Goal: Ask a question: Seek information or help from site administrators or community

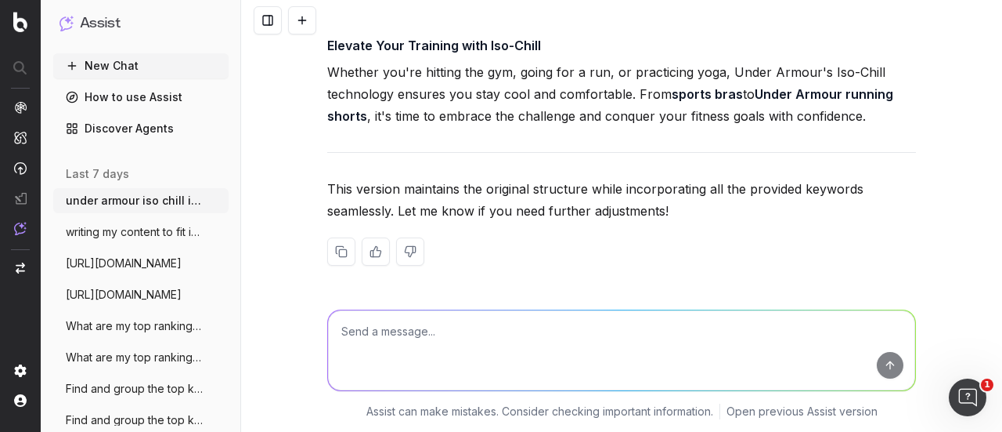
scroll to position [9959, 0]
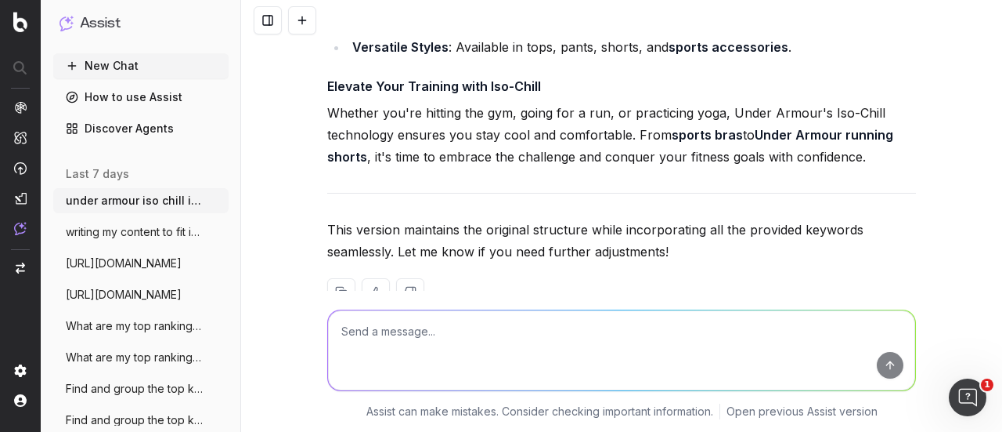
click at [125, 62] on button "New Chat" at bounding box center [140, 65] width 175 height 25
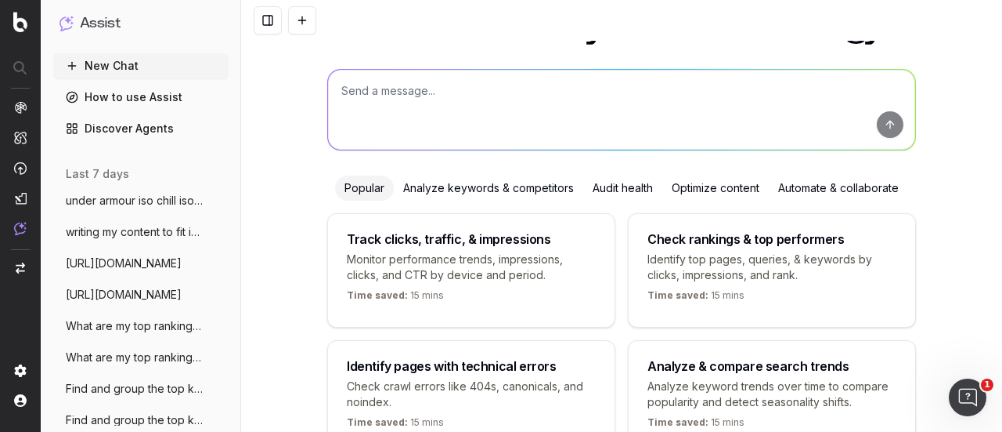
scroll to position [5, 0]
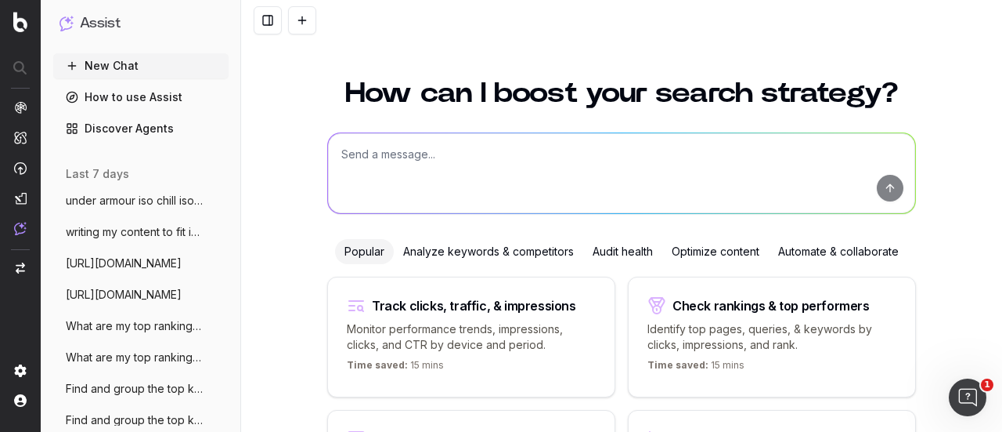
click at [497, 248] on div "Analyze keywords & competitors" at bounding box center [489, 251] width 190 height 25
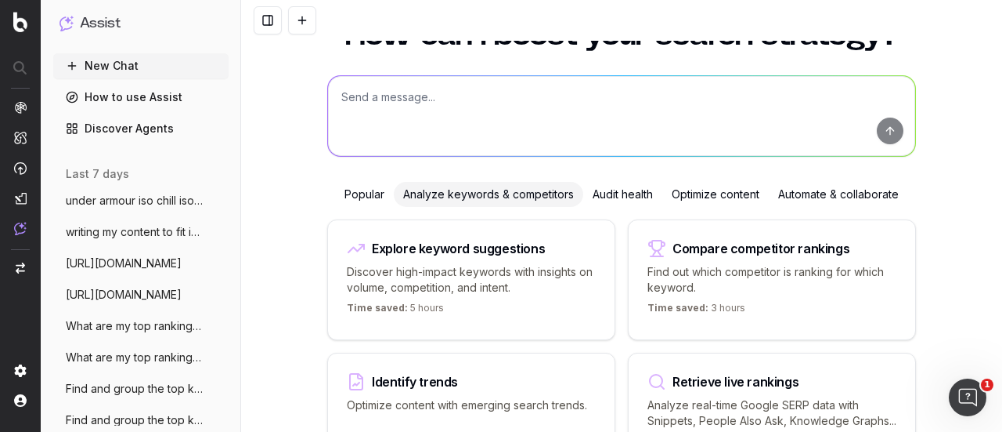
scroll to position [84, 0]
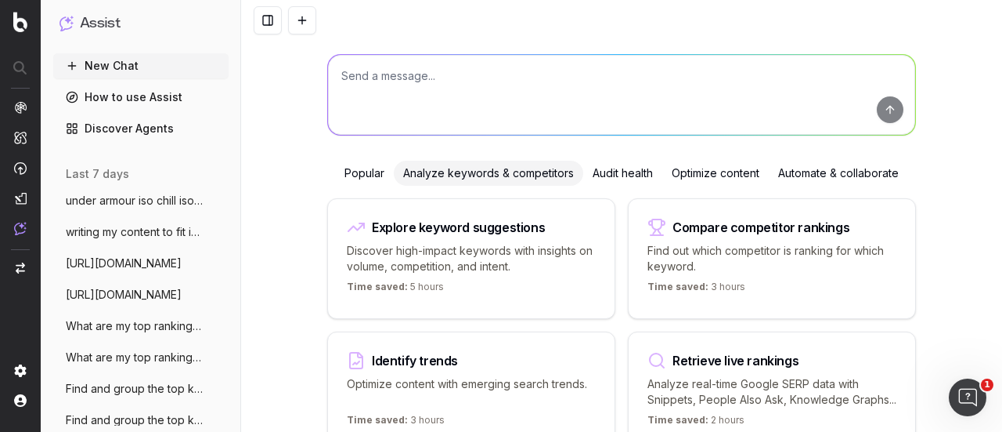
click at [529, 243] on p "Discover high-impact keywords with insights on volume, competition, and intent." at bounding box center [471, 258] width 249 height 31
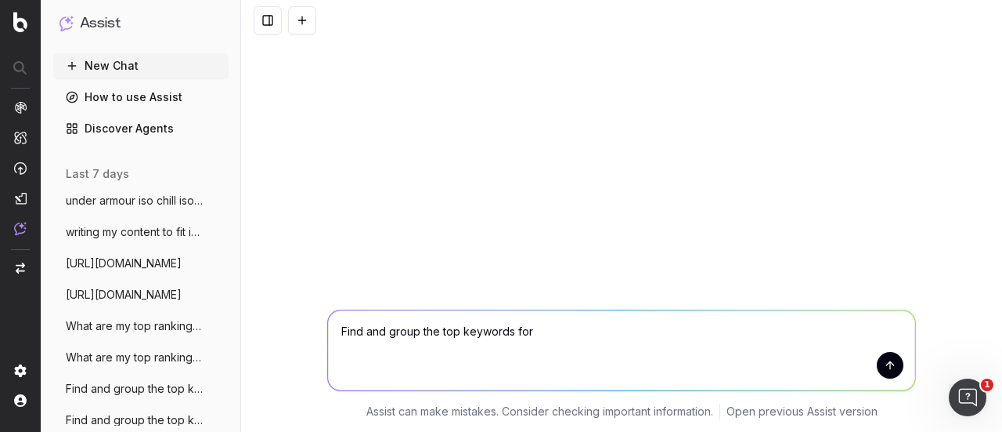
scroll to position [0, 0]
type textarea "Find and group the top keywords for iso chill"
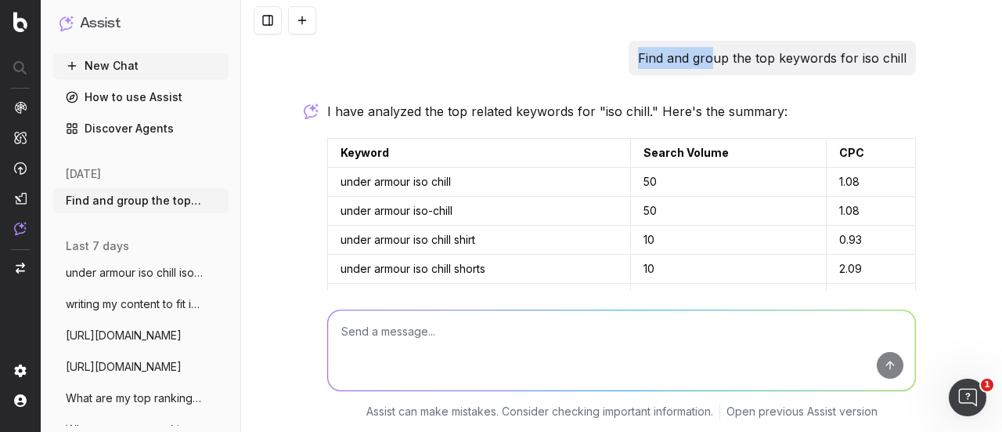
drag, startPoint x: 638, startPoint y: 59, endPoint x: 710, endPoint y: 67, distance: 73.3
click at [610, 67] on p "Find and group the top keywords for iso chill" at bounding box center [772, 58] width 269 height 22
click at [518, 275] on textarea at bounding box center [621, 350] width 587 height 80
paste textarea "Non-branded (Pickled-Ball)"
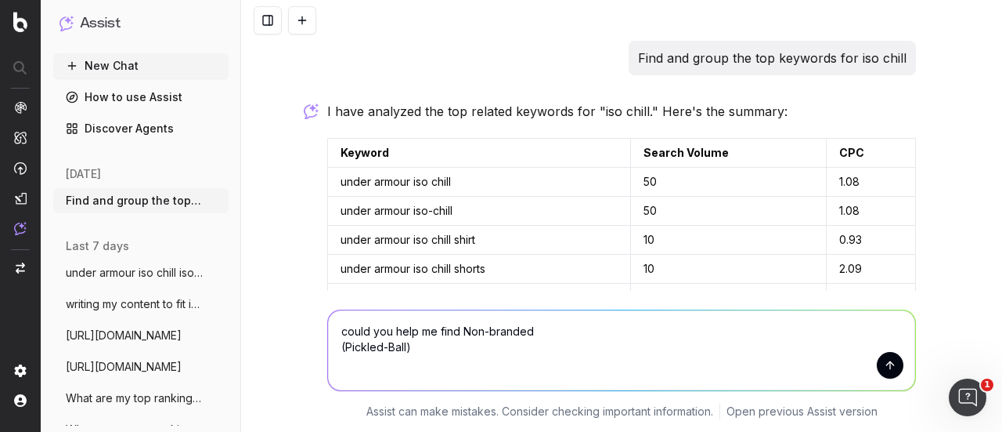
click at [533, 275] on textarea "could you help me find Non-branded (Pickled-Ball)" at bounding box center [621, 350] width 587 height 80
click at [610, 275] on textarea "could you help me find Non-branded keywords that are related to(Pickled-Ball)" at bounding box center [621, 350] width 587 height 80
type textarea "could you help me find Non-branded keywords that are related to(Pickled-Ball), …"
click at [610, 275] on button "submit" at bounding box center [890, 365] width 27 height 27
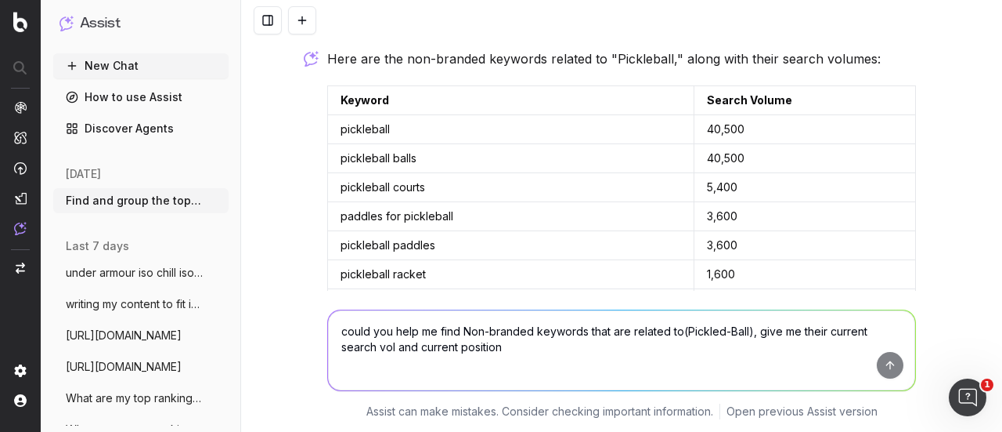
scroll to position [699, 0]
click at [396, 125] on td "pickleball" at bounding box center [511, 128] width 367 height 29
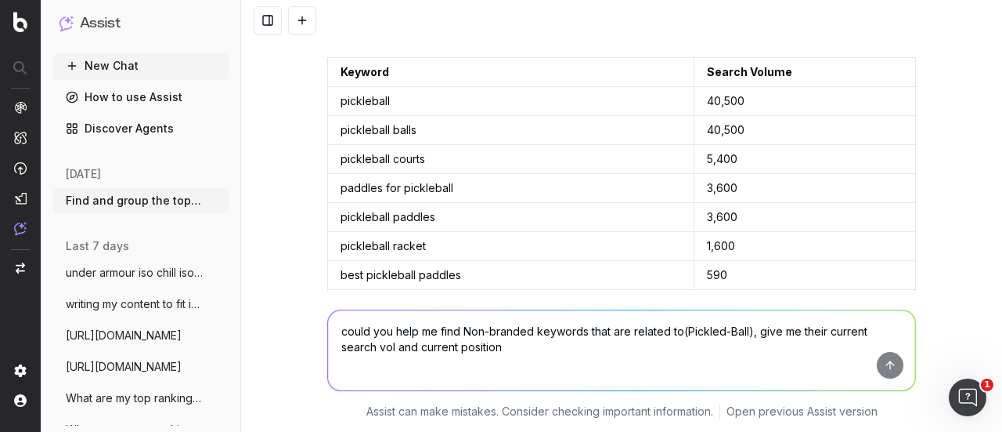
scroll to position [719, 0]
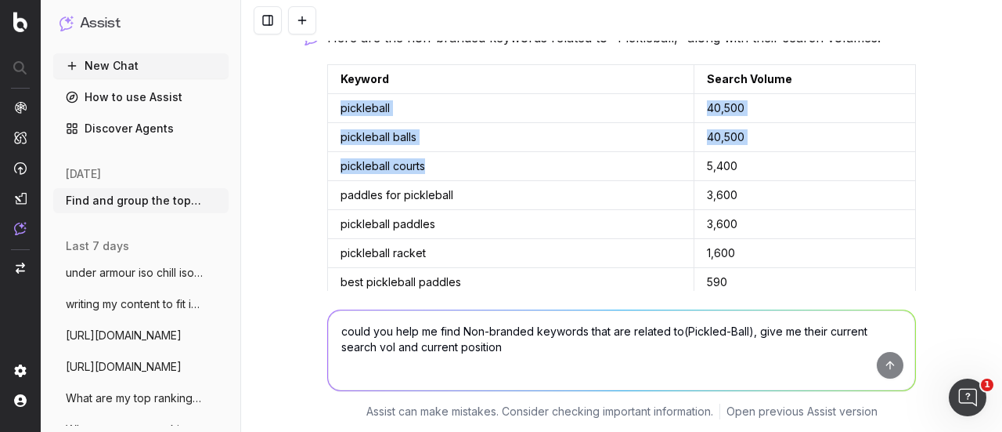
drag, startPoint x: 330, startPoint y: 106, endPoint x: 531, endPoint y: 175, distance: 212.7
click at [531, 175] on tbody "pickleball 40,500 pickleball balls 40,500 pickleball courts 5,400 paddles for p…" at bounding box center [622, 282] width 588 height 377
click at [531, 175] on td "pickleball courts" at bounding box center [511, 166] width 367 height 29
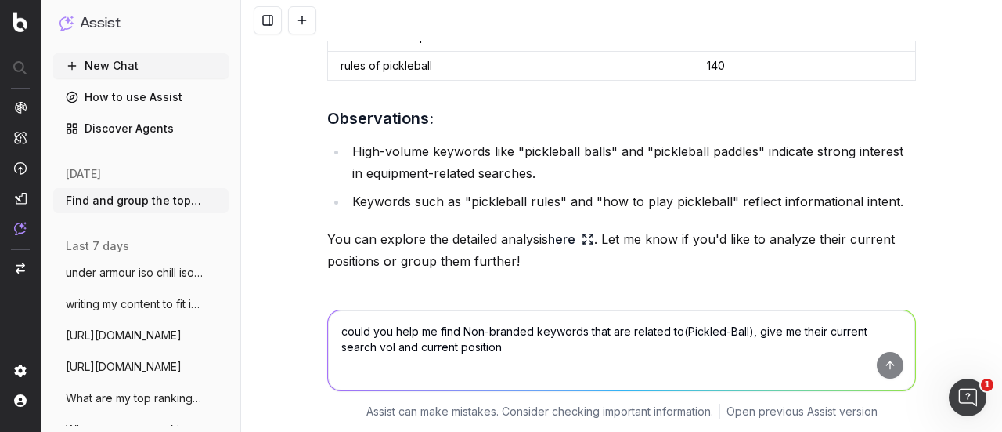
scroll to position [1136, 0]
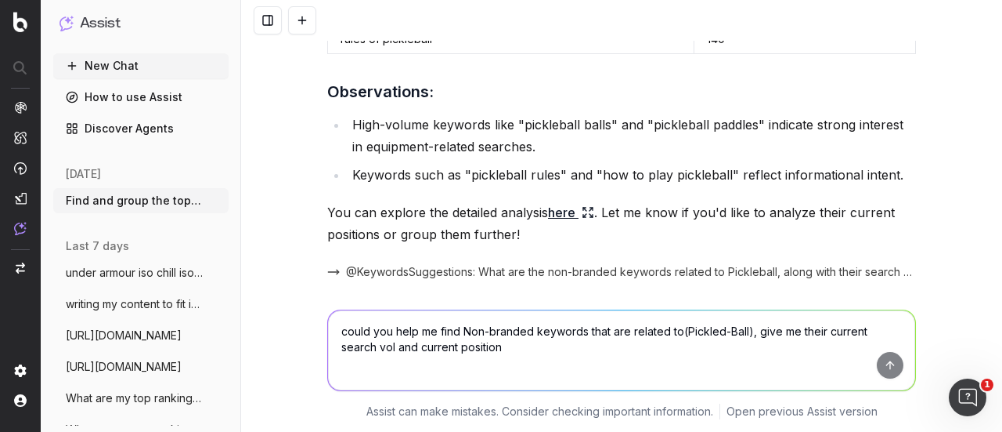
click at [582, 210] on icon at bounding box center [588, 212] width 13 height 13
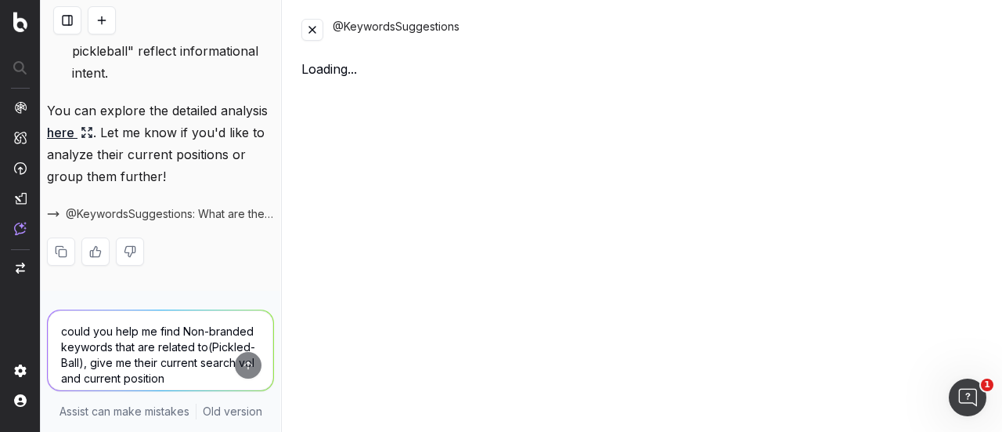
scroll to position [1840, 0]
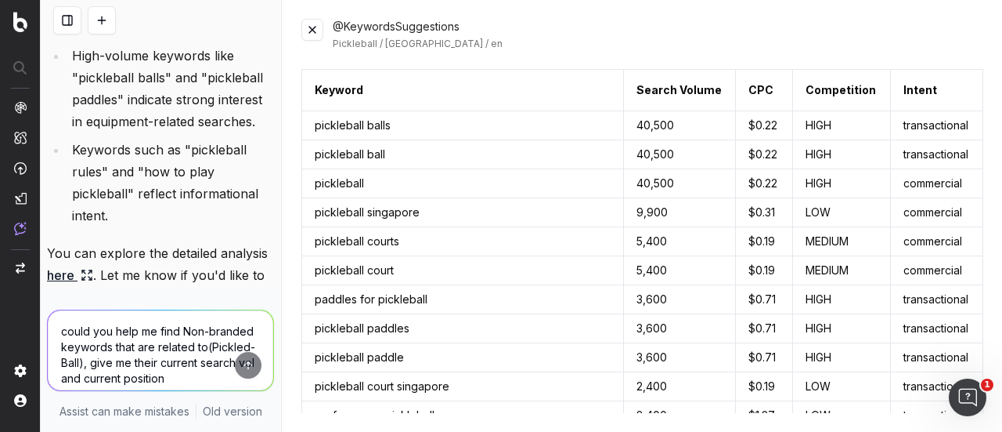
click at [309, 34] on button at bounding box center [313, 30] width 22 height 22
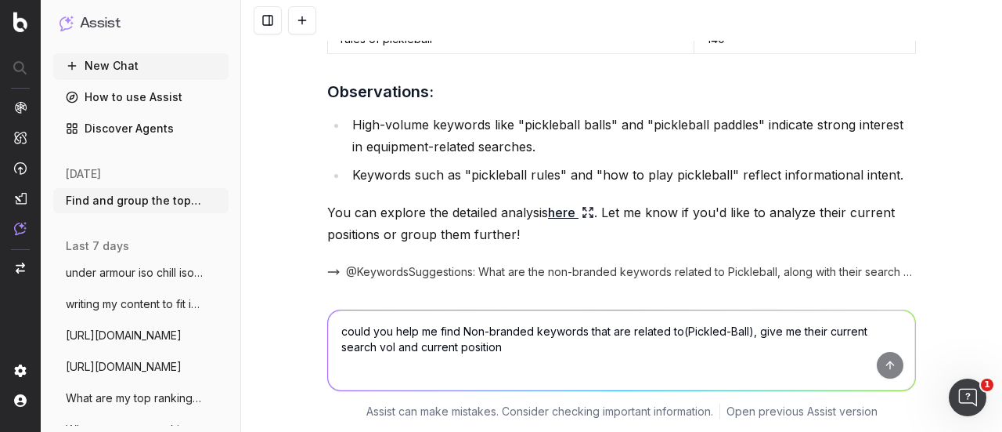
drag, startPoint x: 603, startPoint y: 320, endPoint x: 593, endPoint y: 322, distance: 10.3
click at [601, 275] on textarea "could you help me find Non-branded keywords that are related to(Pickled-Ball), …" at bounding box center [621, 350] width 587 height 80
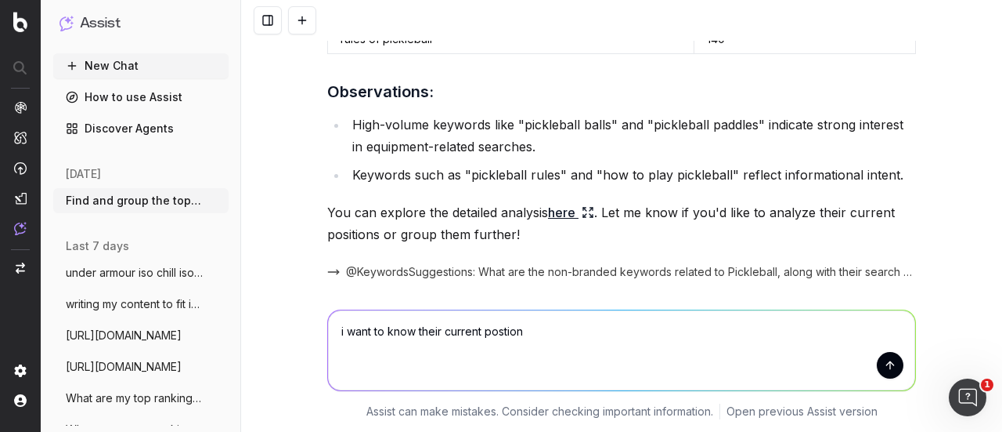
type textarea "i want to know their current postions"
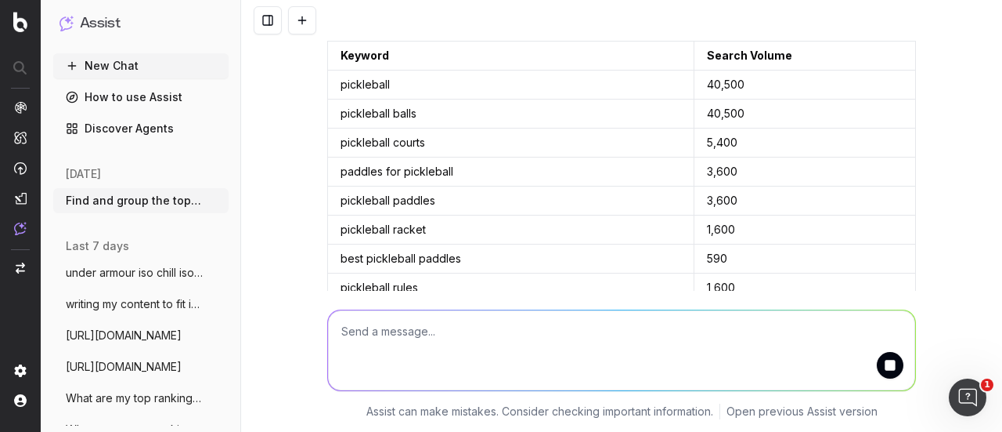
scroll to position [721, 0]
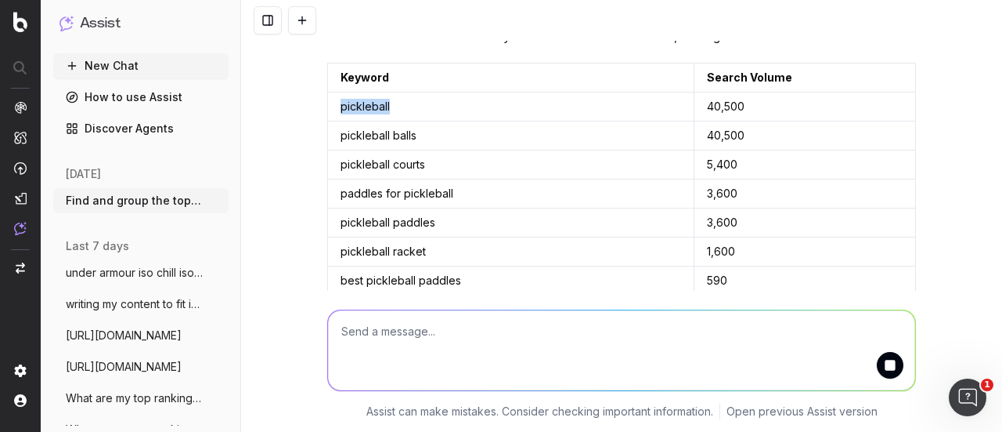
drag, startPoint x: 334, startPoint y: 103, endPoint x: 399, endPoint y: 104, distance: 65.8
click at [399, 104] on td "pickleball" at bounding box center [511, 106] width 367 height 29
copy td "pickleball"
click at [363, 135] on td "pickleball balls" at bounding box center [511, 135] width 367 height 29
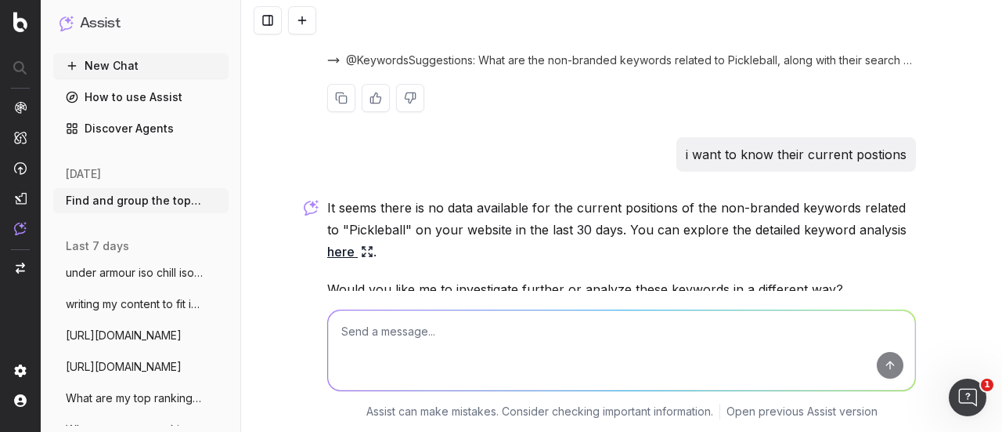
scroll to position [1454, 0]
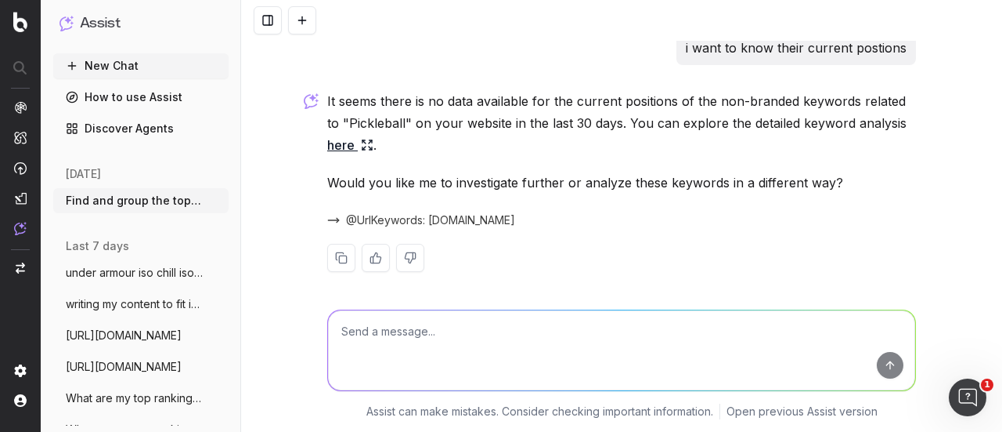
click at [353, 140] on link "here" at bounding box center [350, 145] width 46 height 22
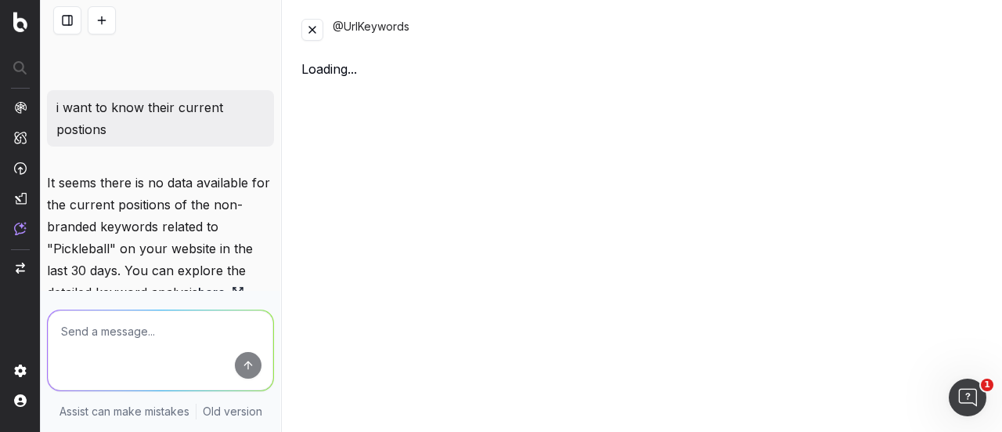
scroll to position [2052, 0]
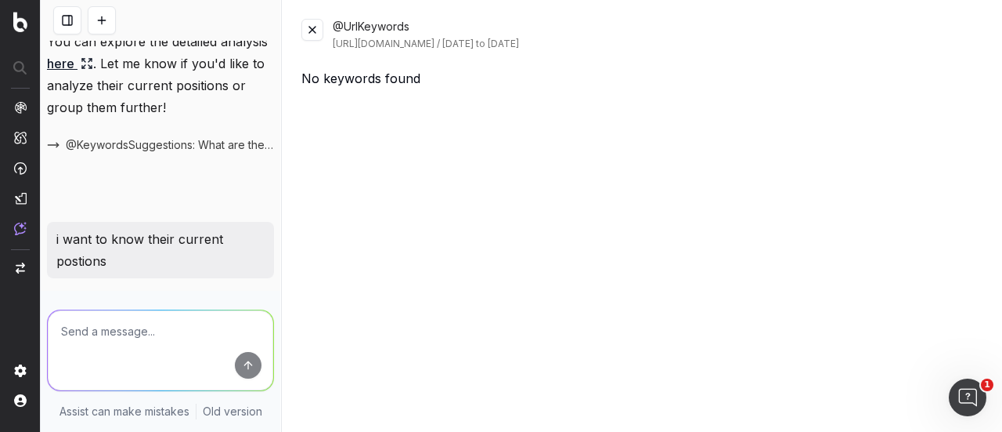
drag, startPoint x: 312, startPoint y: 35, endPoint x: 328, endPoint y: 52, distance: 23.3
click at [313, 35] on button at bounding box center [313, 30] width 22 height 22
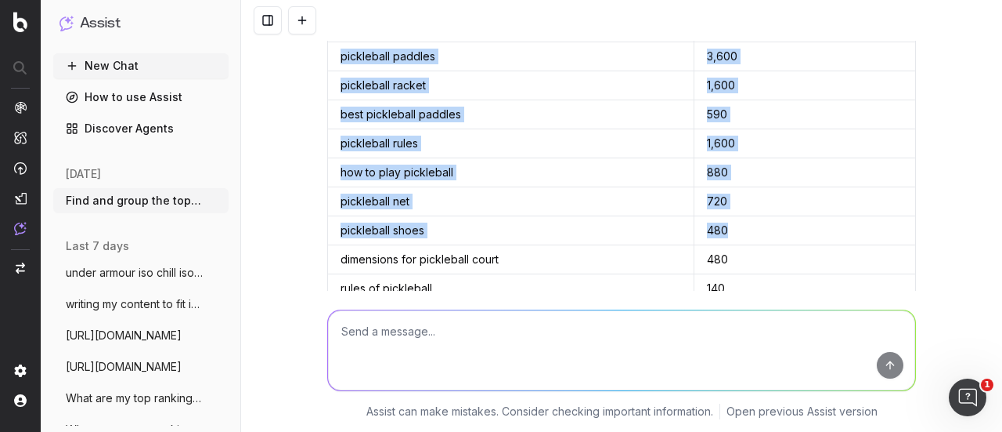
scroll to position [890, 0]
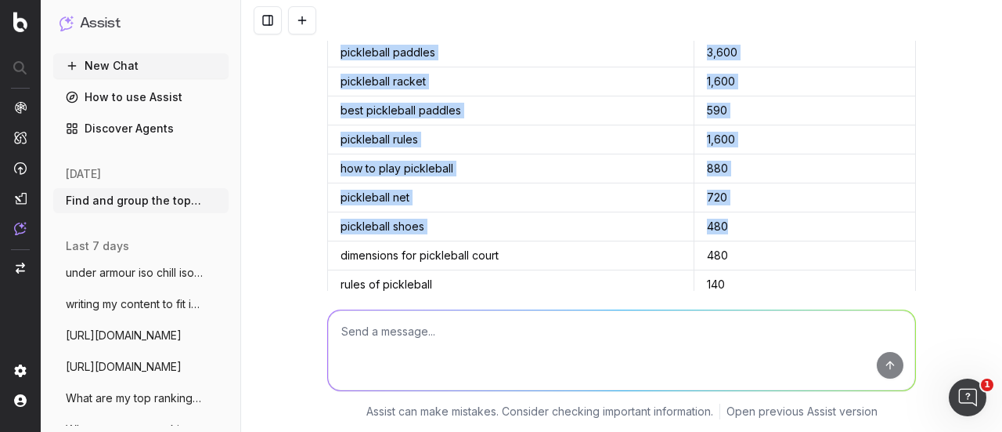
drag, startPoint x: 335, startPoint y: 152, endPoint x: 750, endPoint y: 220, distance: 420.6
click at [610, 220] on tbody "pickleball 40,500 pickleball balls 40,500 pickleball courts 5,400 paddles for p…" at bounding box center [622, 110] width 588 height 377
copy tbody "pickleball 40,500 pickleball balls 40,500 pickleball courts 5,400 paddles for p…"
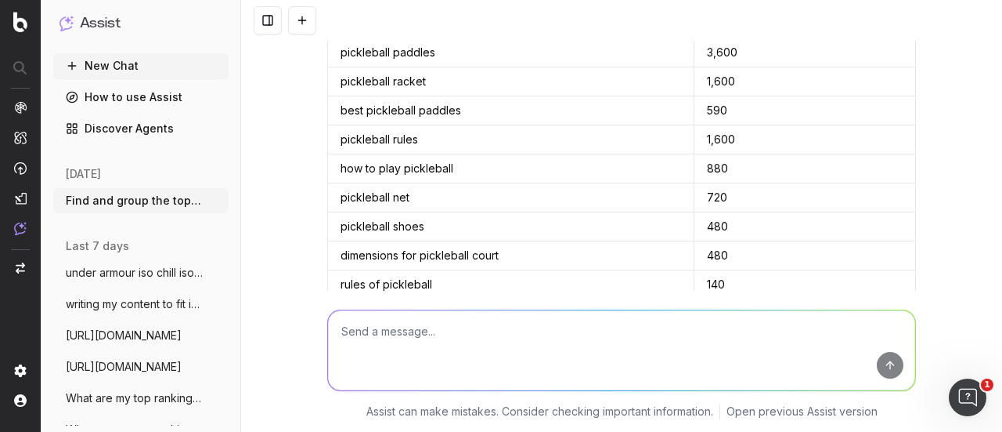
click at [511, 275] on textarea at bounding box center [621, 350] width 587 height 80
paste textarea "pickleball 40,500 pickleball balls 40,500 pickleball courts 5,400 paddles for p…"
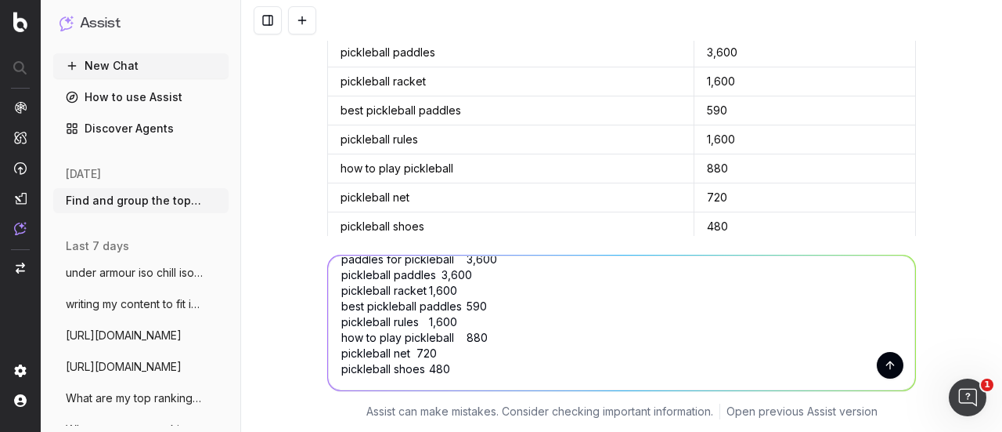
scroll to position [81, 0]
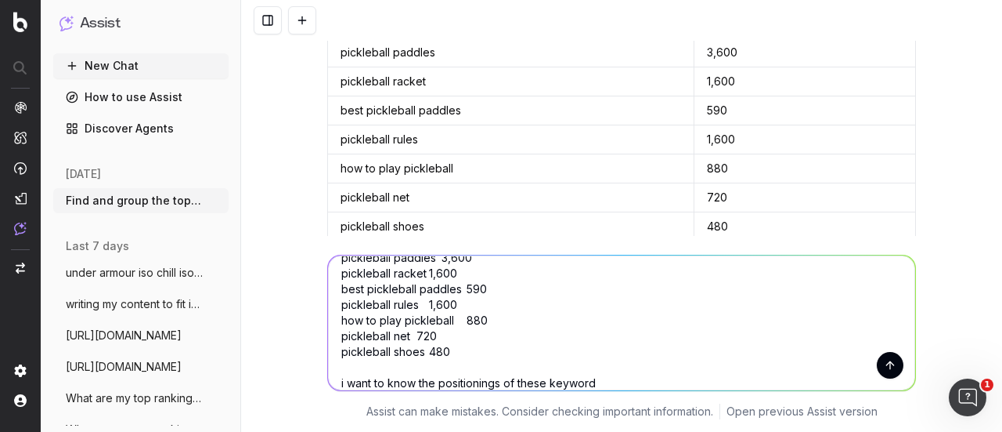
type textarea "pickleball 40,500 pickleball balls 40,500 pickleball courts 5,400 paddles for p…"
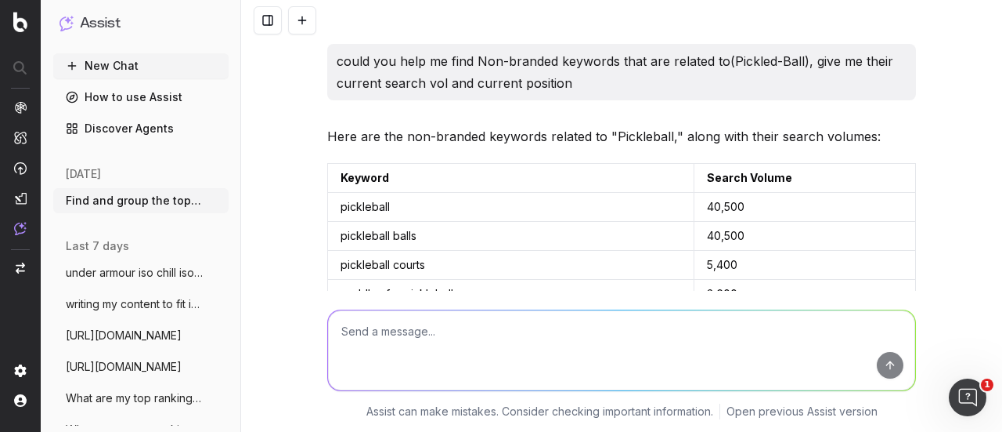
scroll to position [680, 0]
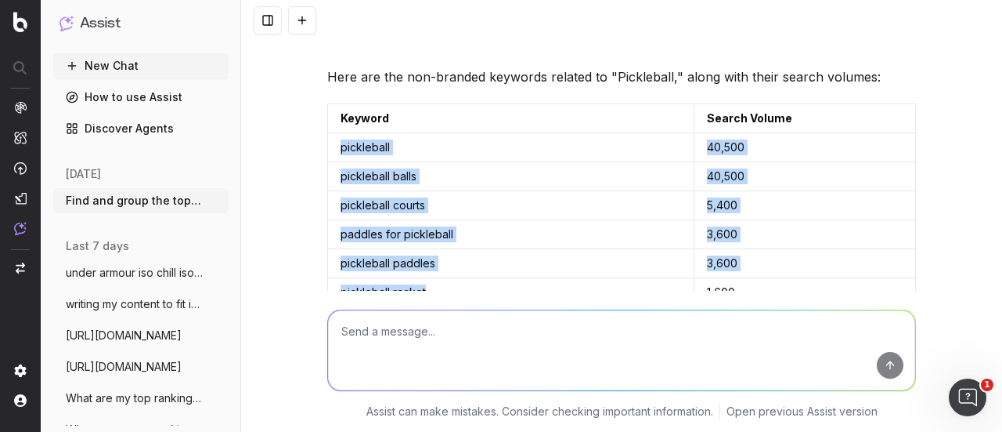
drag, startPoint x: 334, startPoint y: 141, endPoint x: 444, endPoint y: 283, distance: 179.7
click at [444, 275] on tbody "pickleball 40,500 pickleball balls 40,500 pickleball courts 5,400 paddles for p…" at bounding box center [622, 321] width 588 height 377
copy tbody "pickleball 40,500 pickleball balls 40,500 pickleball courts 5,400 paddles for p…"
drag, startPoint x: 940, startPoint y: 250, endPoint x: 917, endPoint y: 252, distance: 22.8
click at [610, 250] on div "Find and group the top keywords for iso chill I have analyzed the top related k…" at bounding box center [621, 216] width 761 height 432
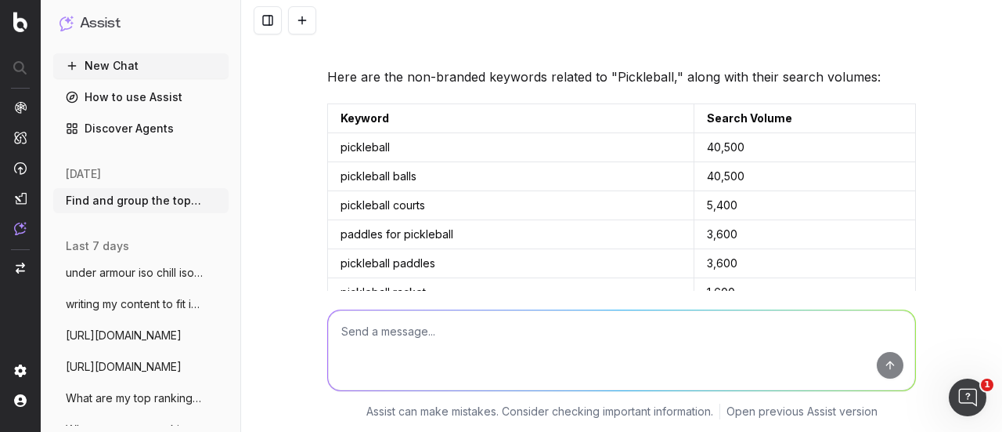
drag, startPoint x: 949, startPoint y: 42, endPoint x: 924, endPoint y: 5, distance: 44.5
click at [610, 42] on div "Find and group the top keywords for iso chill I have analyzed the top related k…" at bounding box center [621, 216] width 761 height 432
click at [459, 275] on textarea at bounding box center [621, 350] width 587 height 80
paste textarea "i want to know their positining interms of keywords ranking, this will influenc…"
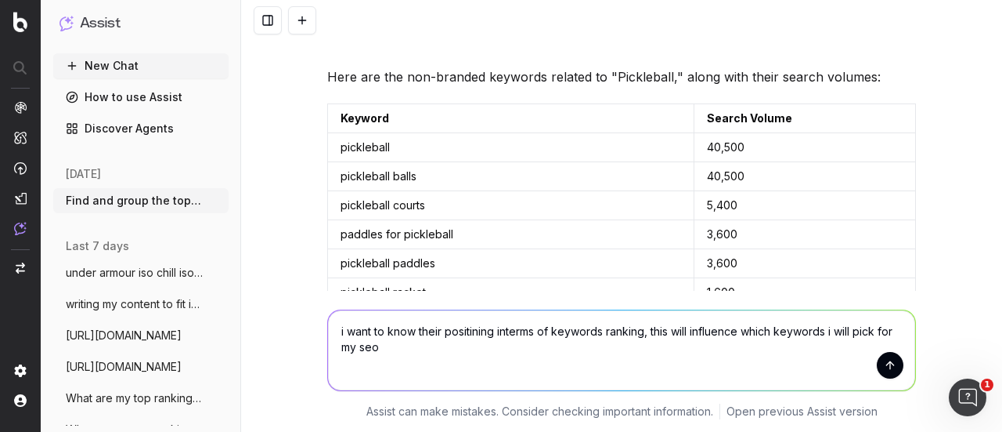
click at [610, 275] on textarea "i want to know their positining interms of keywords ranking, this will influenc…" at bounding box center [621, 350] width 587 height 80
type textarea "i want to know their positining interms of keywords ranking, this will influenc…"
click at [610, 275] on button "submit" at bounding box center [890, 365] width 27 height 27
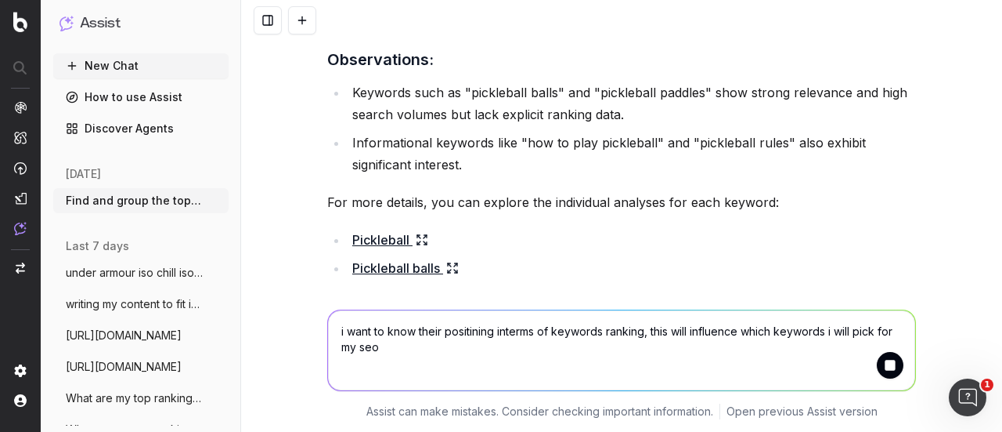
scroll to position [2559, 0]
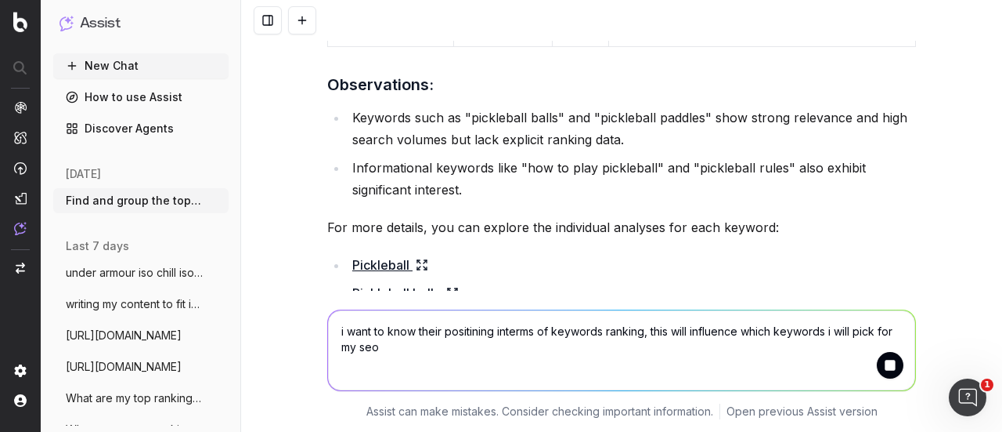
click at [416, 258] on icon at bounding box center [422, 264] width 13 height 13
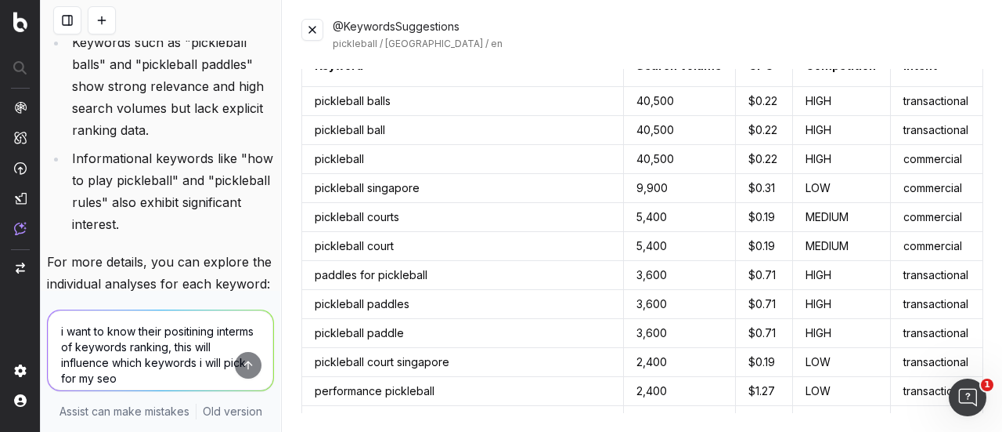
scroll to position [0, 0]
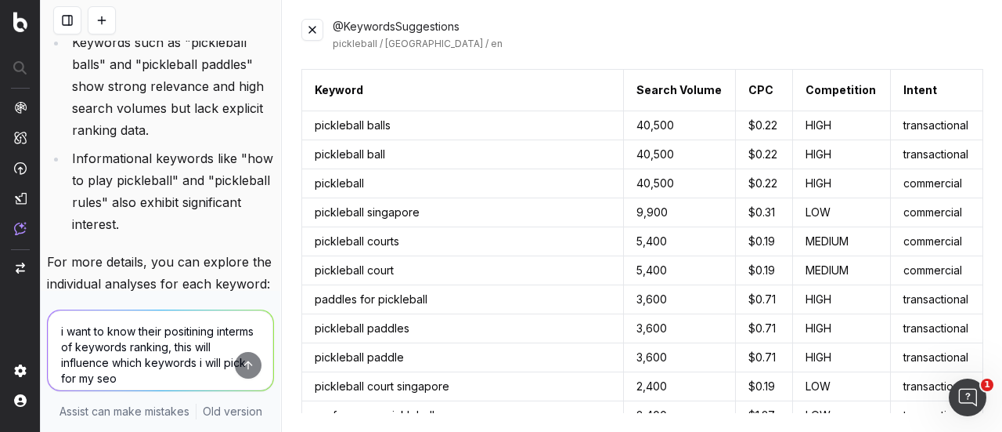
click at [321, 31] on button at bounding box center [313, 30] width 22 height 22
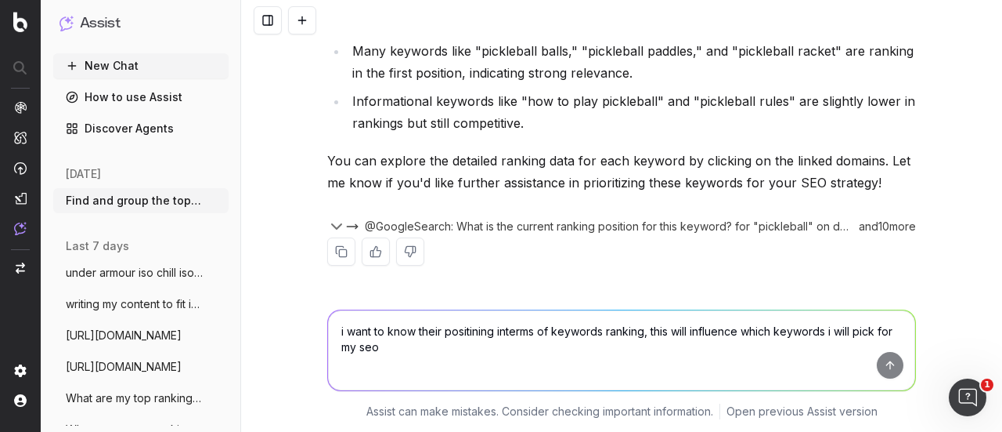
scroll to position [2559, 0]
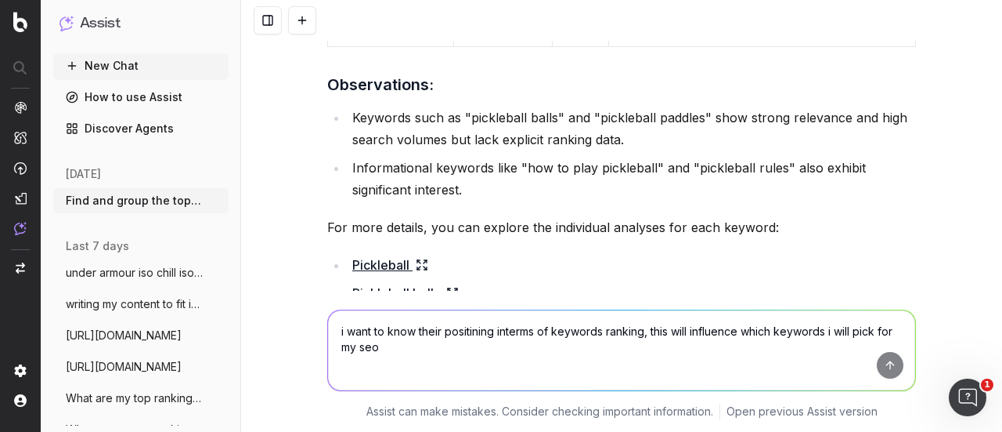
click at [537, 275] on textarea "i want to know their positining interms of keywords ranking, this will influenc…" at bounding box center [621, 350] width 587 height 80
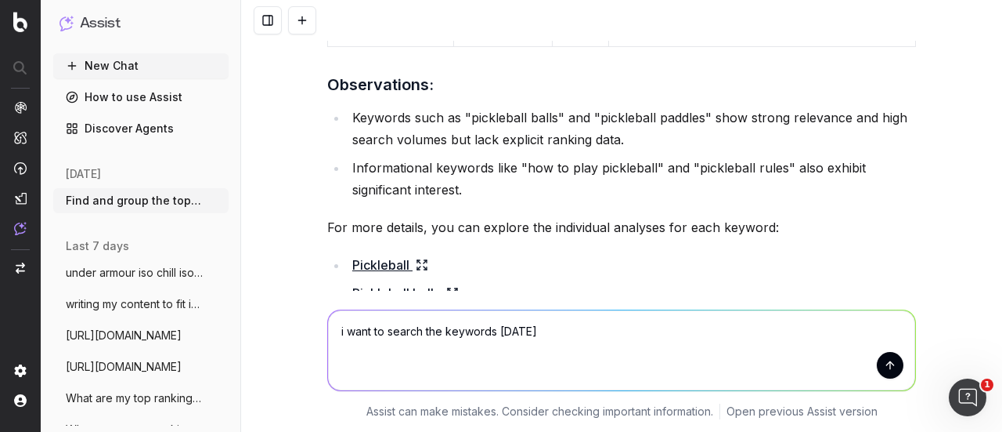
type textarea "i want to search the keywords [DATE]"
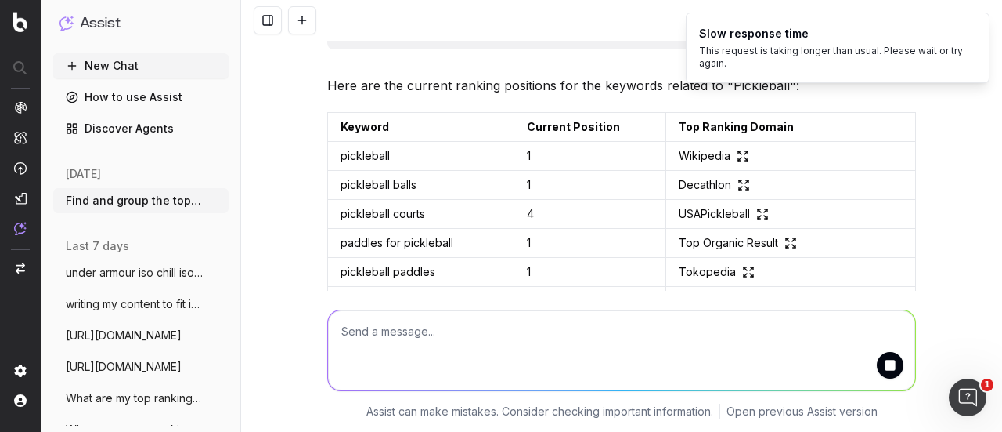
scroll to position [3552, 0]
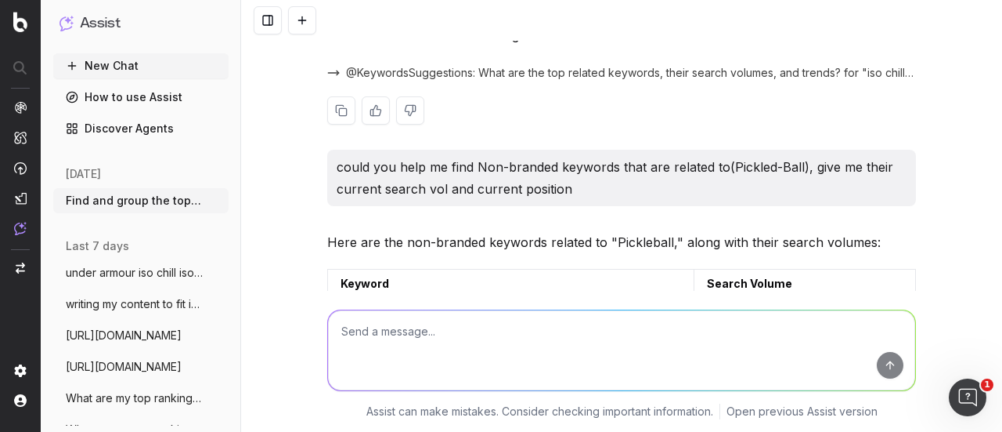
scroll to position [627, 0]
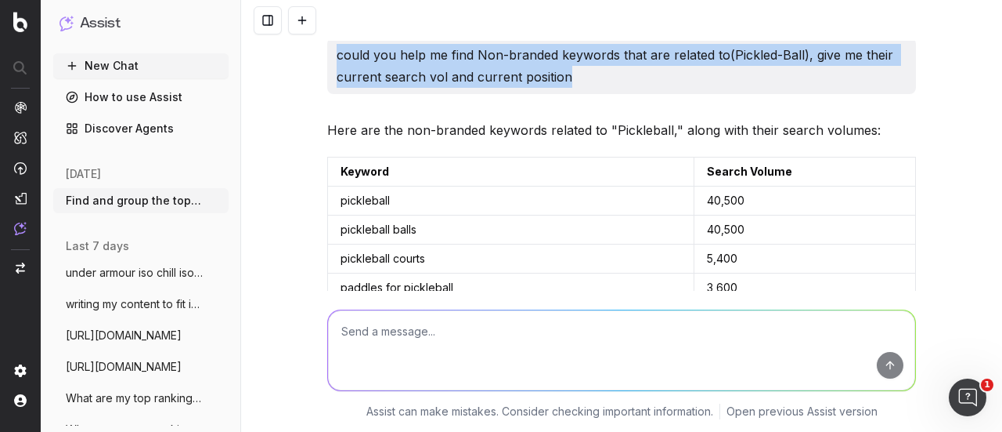
drag, startPoint x: 567, startPoint y: 76, endPoint x: 327, endPoint y: 57, distance: 241.2
click at [327, 57] on div "could you help me find Non-branded keywords that are related to(Pickled-Ball), …" at bounding box center [621, 66] width 589 height 56
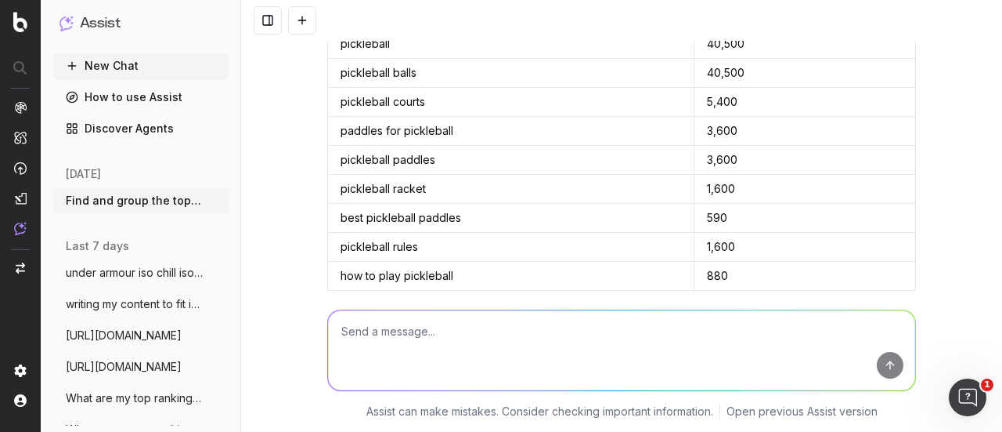
scroll to position [705, 0]
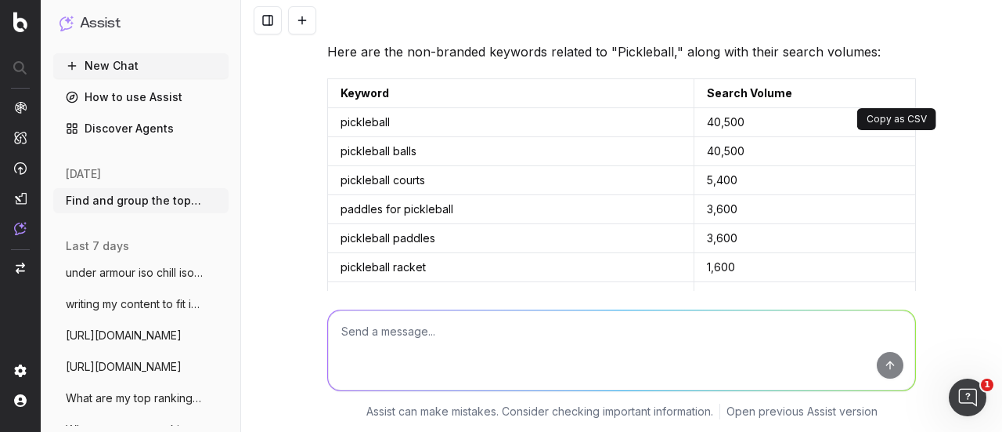
click at [896, 89] on button at bounding box center [902, 93] width 28 height 28
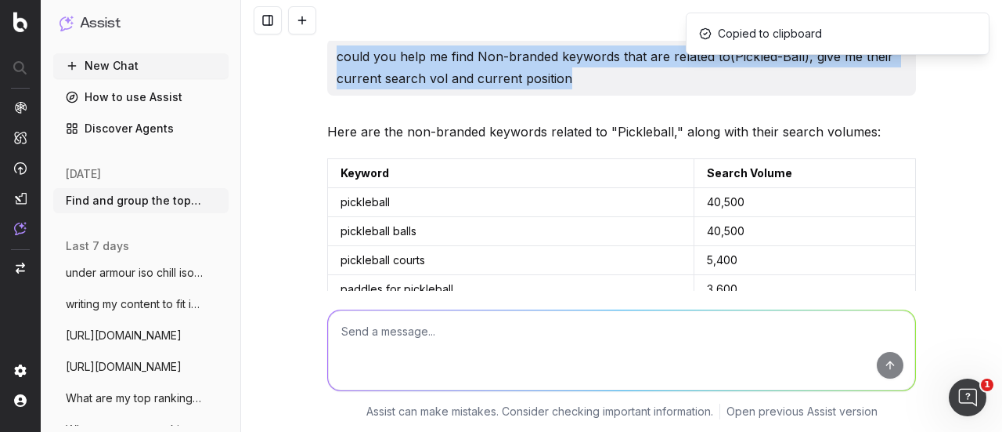
scroll to position [548, 0]
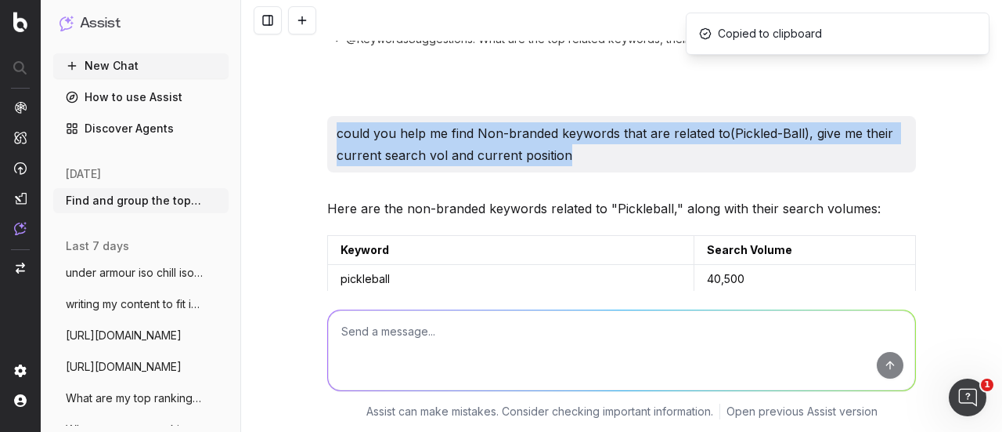
drag, startPoint x: 621, startPoint y: 157, endPoint x: 608, endPoint y: 150, distance: 15.1
click at [619, 157] on p "could you help me find Non-branded keywords that are related to(Pickled-Ball), …" at bounding box center [622, 144] width 570 height 44
click at [565, 148] on p "could you help me find Non-branded keywords that are related to(Pickled-Ball), …" at bounding box center [622, 144] width 570 height 44
drag, startPoint x: 563, startPoint y: 151, endPoint x: 305, endPoint y: 126, distance: 258.9
click at [305, 126] on div "Find and group the top keywords for iso chill I have analyzed the top related k…" at bounding box center [621, 216] width 761 height 432
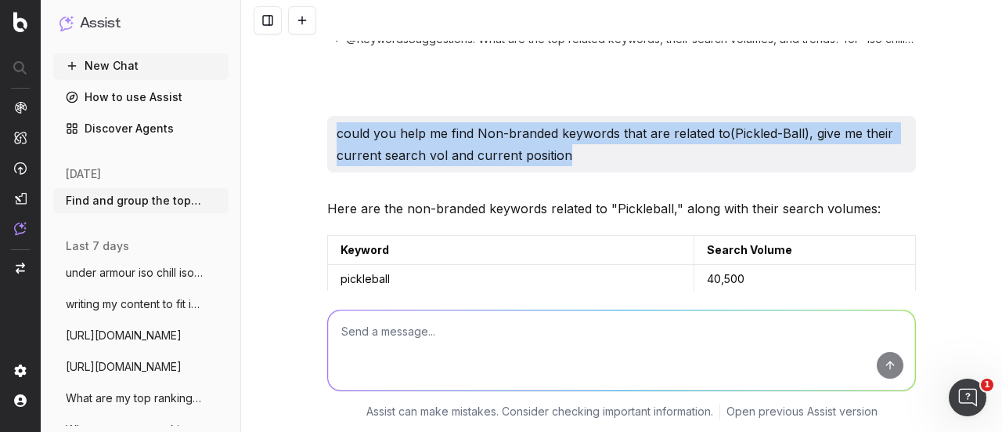
copy p "could you help me find Non-branded keywords that are related to(Pickled-Ball), …"
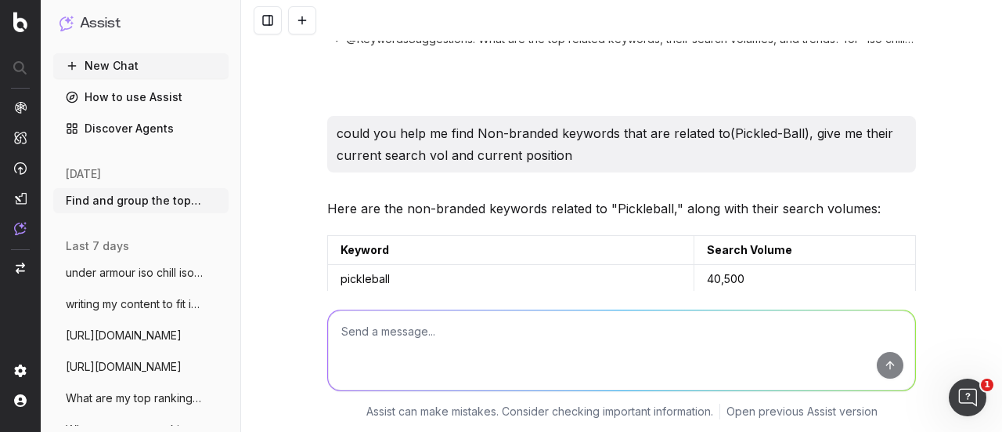
click at [469, 341] on textarea at bounding box center [621, 350] width 587 height 80
paste textarea "could you help me find Non-branded keywords that are related to(Pickled-Ball), …"
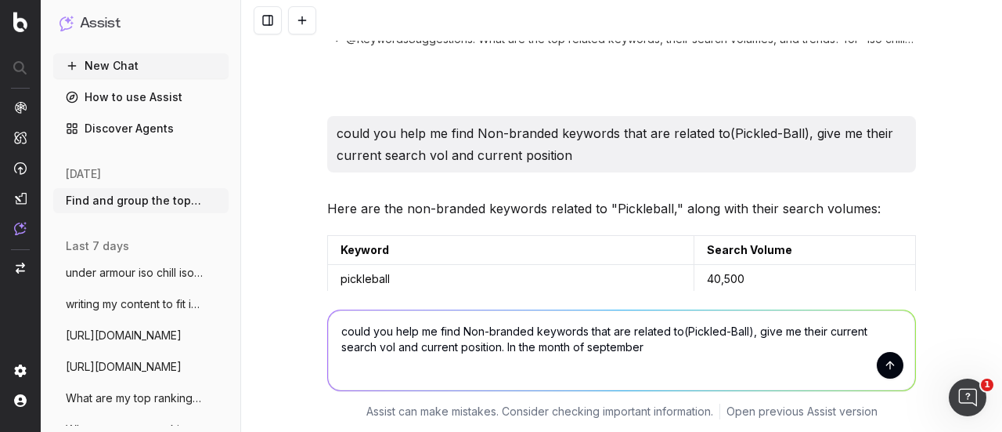
type textarea "could you help me find Non-branded keywords that are related to(Pickled-Ball), …"
click at [882, 363] on button "submit" at bounding box center [890, 365] width 27 height 27
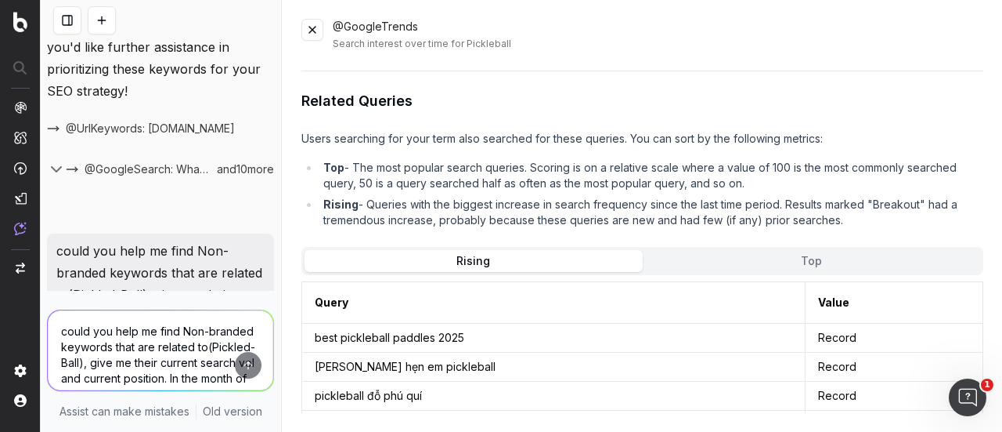
scroll to position [477, 0]
click at [305, 36] on button at bounding box center [313, 30] width 22 height 22
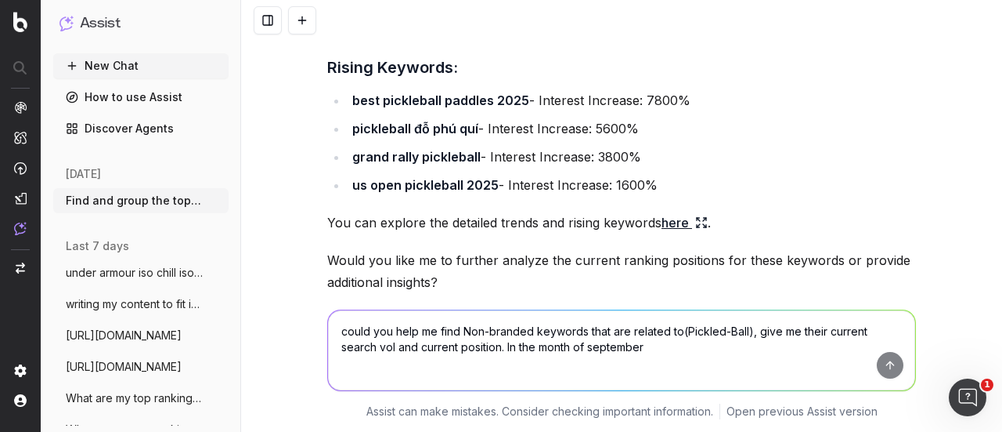
scroll to position [5365, 0]
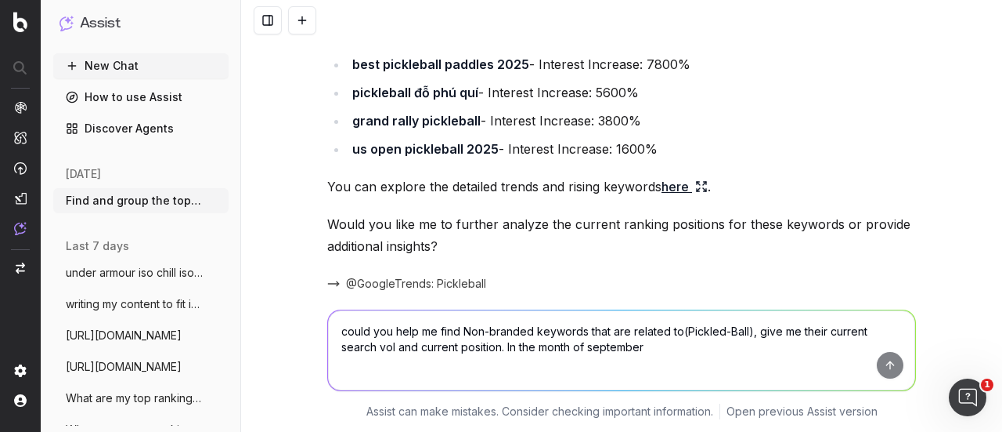
click at [500, 352] on textarea "could you help me find Non-branded keywords that are related to(Pickled-Ball), …" at bounding box center [621, 350] width 587 height 80
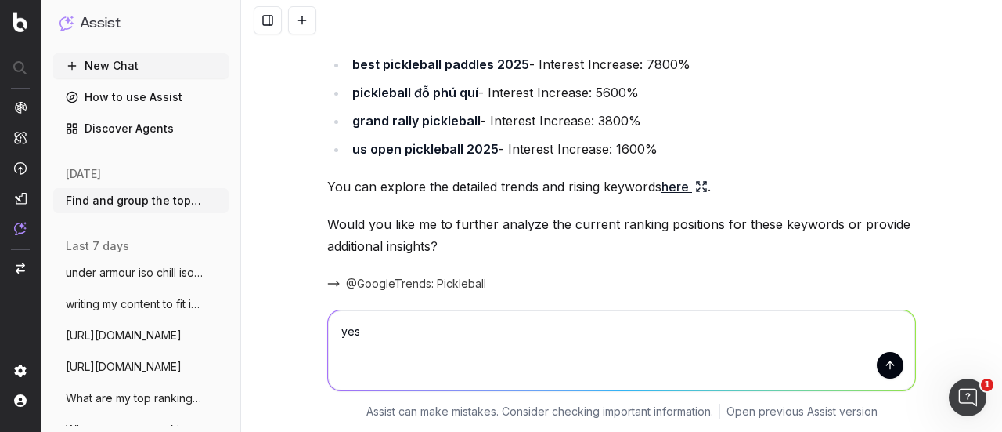
type textarea "yes"
click at [889, 374] on button "submit" at bounding box center [890, 365] width 27 height 27
click at [681, 175] on link "here" at bounding box center [685, 186] width 46 height 22
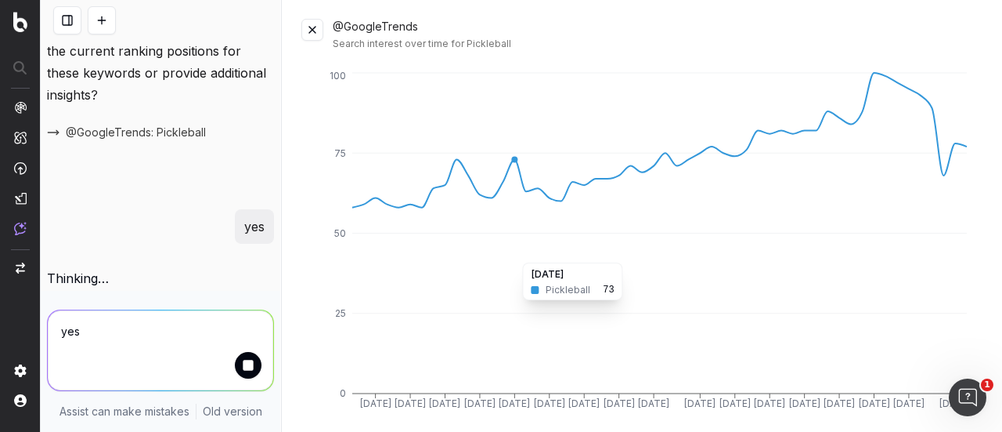
scroll to position [8828, 0]
click at [320, 31] on button at bounding box center [313, 30] width 22 height 22
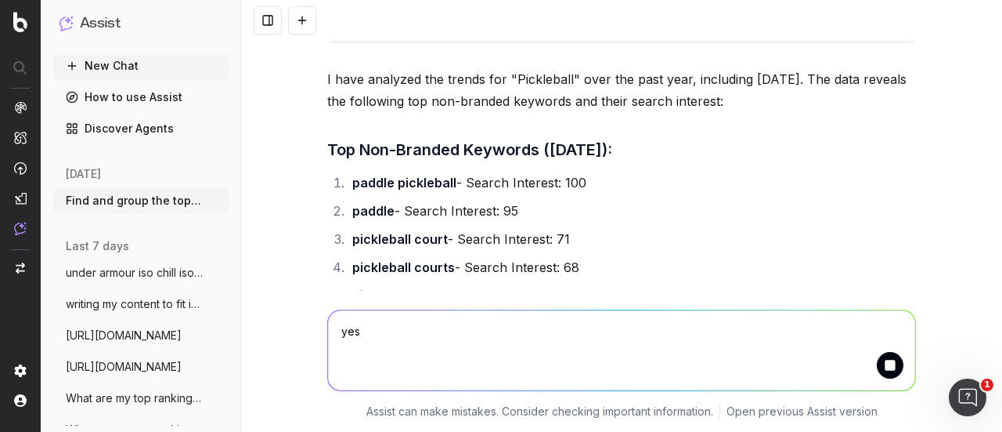
scroll to position [4851, 0]
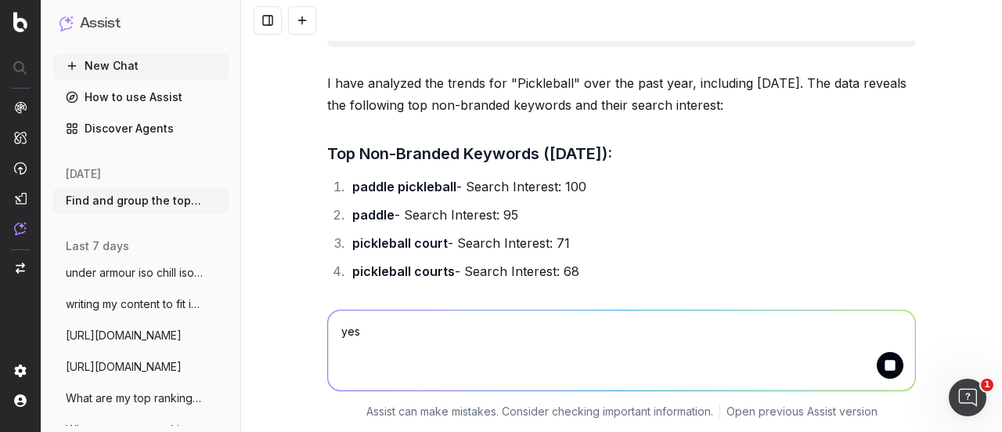
click at [451, 175] on li "paddle pickleball - Search Interest: 100" at bounding box center [632, 186] width 569 height 22
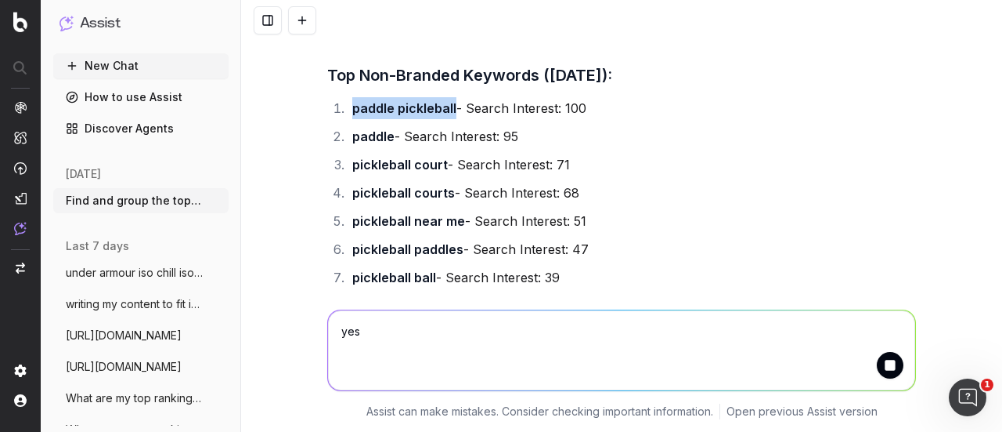
drag, startPoint x: 450, startPoint y: 92, endPoint x: 335, endPoint y: 96, distance: 114.4
click at [348, 97] on li "paddle pickleball - Search Interest: 100" at bounding box center [632, 108] width 569 height 22
click at [439, 100] on strong "paddle pickleball" at bounding box center [404, 108] width 104 height 16
drag, startPoint x: 346, startPoint y: 93, endPoint x: 449, endPoint y: 98, distance: 102.7
click at [449, 98] on li "paddle pickleball - Search Interest: 100" at bounding box center [632, 108] width 569 height 22
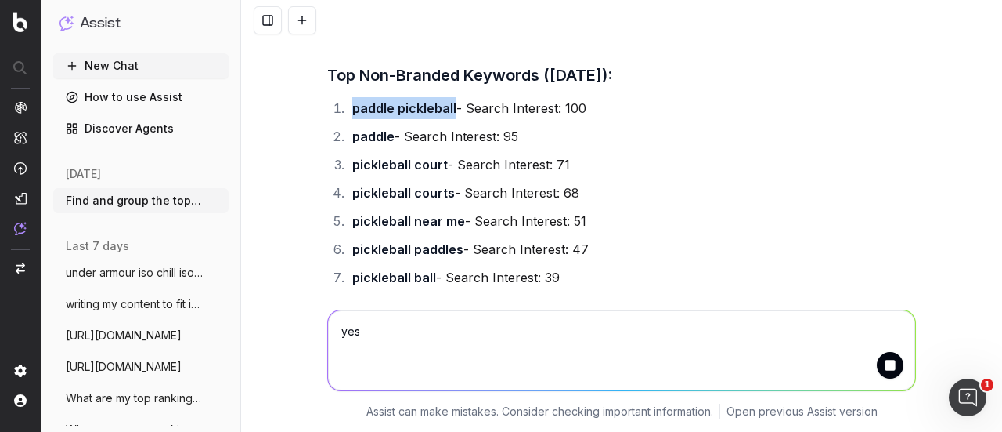
copy strong "paddle pickleball"
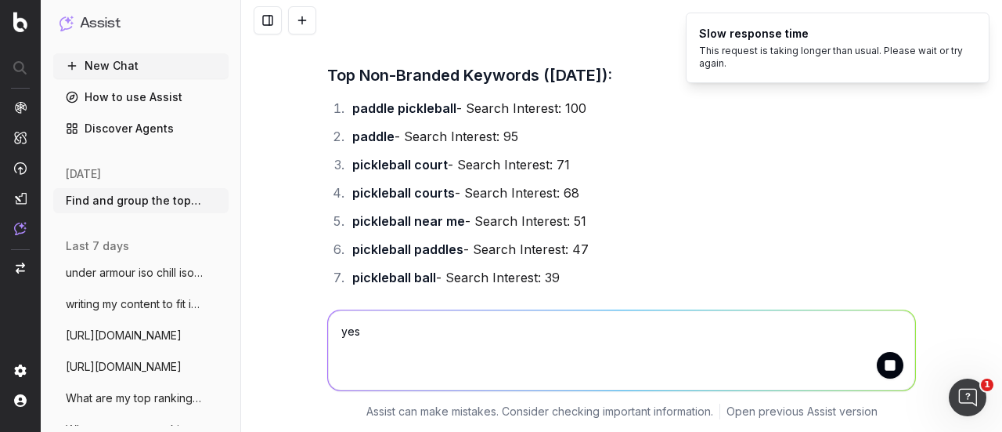
click at [476, 154] on li "pickleball court - Search Interest: 71" at bounding box center [632, 165] width 569 height 22
click at [418, 125] on li "paddle - Search Interest: 95" at bounding box center [632, 136] width 569 height 22
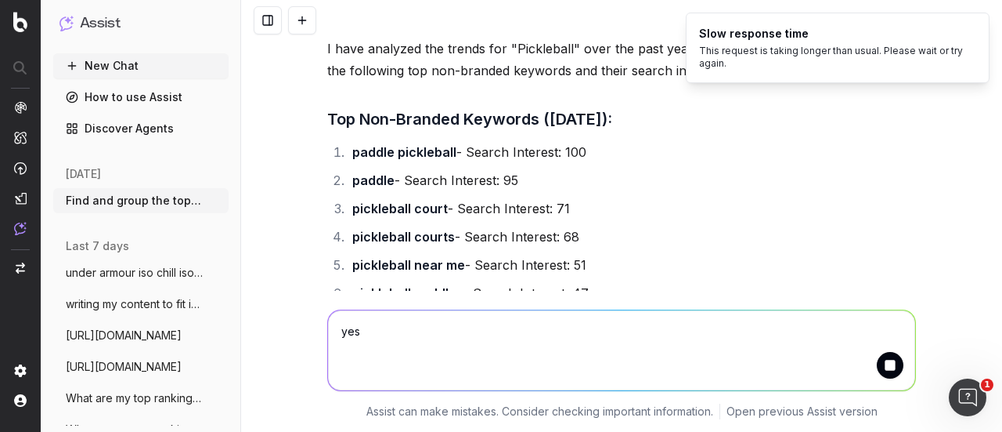
scroll to position [4851, 0]
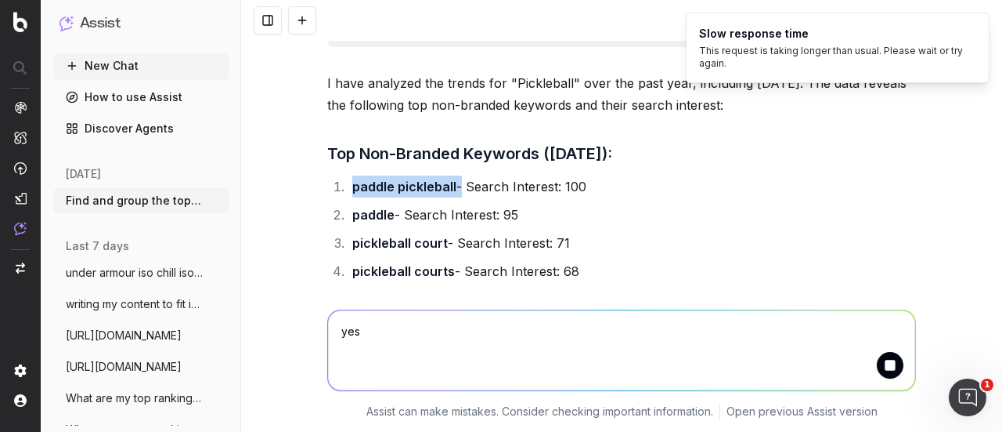
drag, startPoint x: 345, startPoint y: 172, endPoint x: 454, endPoint y: 170, distance: 109.7
click at [454, 175] on li "paddle pickleball - Search Interest: 100" at bounding box center [632, 186] width 569 height 22
copy li "paddle pickleball"
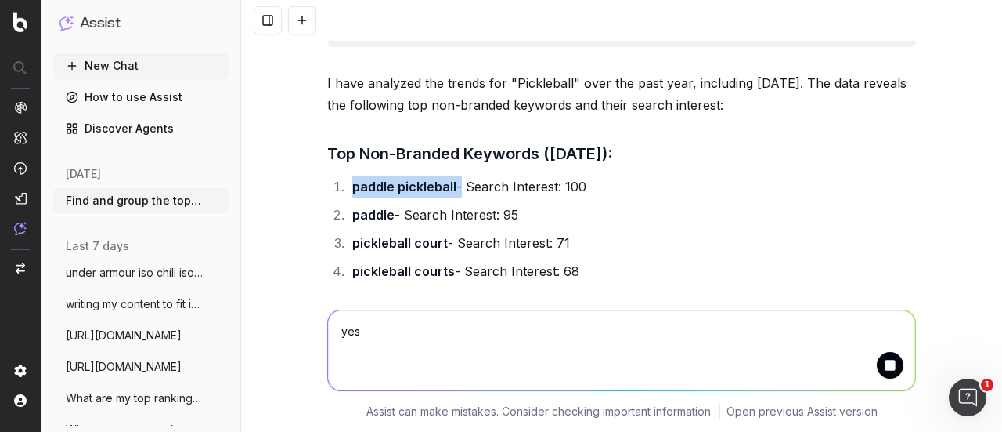
click at [385, 207] on strong "paddle" at bounding box center [373, 215] width 42 height 16
click at [419, 232] on li "pickleball court - Search Interest: 71" at bounding box center [632, 243] width 569 height 22
click at [348, 232] on li "pickleball court - Search Interest: 71" at bounding box center [632, 243] width 569 height 22
click at [442, 232] on li "pickleball court - Search Interest: 71" at bounding box center [632, 243] width 569 height 22
click at [438, 235] on strong "pickleball court" at bounding box center [400, 243] width 96 height 16
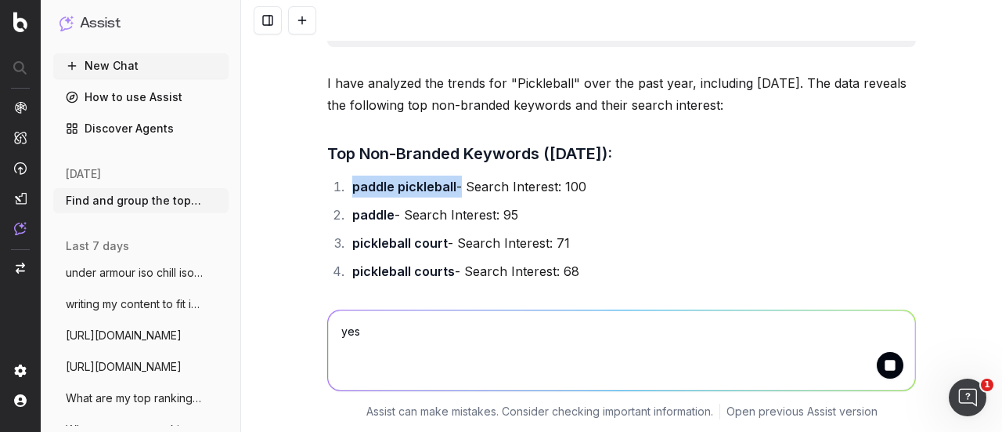
click at [438, 235] on strong "pickleball court" at bounding box center [400, 243] width 96 height 16
click at [439, 235] on strong "pickleball court" at bounding box center [400, 243] width 96 height 16
click at [477, 204] on li "paddle - Search Interest: 95" at bounding box center [632, 215] width 569 height 22
click at [670, 175] on li "paddle pickleball - Search Interest: 100" at bounding box center [632, 186] width 569 height 22
click at [550, 211] on ol "paddle pickleball - Search Interest: 100 paddle - Search Interest: 95 picklebal…" at bounding box center [621, 341] width 589 height 332
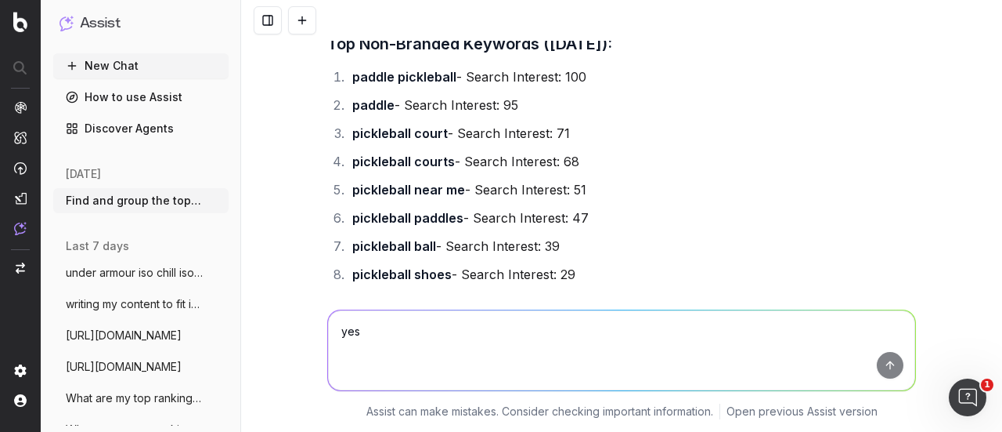
scroll to position [4929, 0]
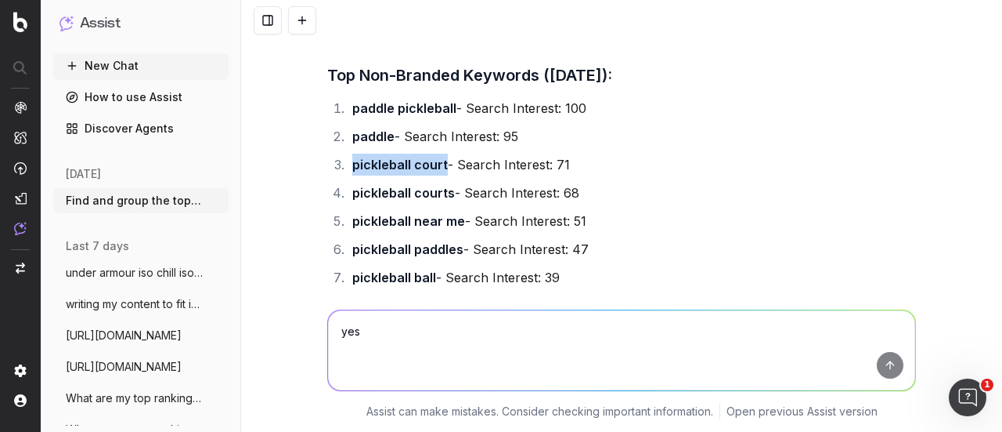
drag, startPoint x: 440, startPoint y: 151, endPoint x: 349, endPoint y: 150, distance: 91.6
click at [349, 154] on li "pickleball court - Search Interest: 71" at bounding box center [632, 165] width 569 height 22
copy strong "pickleball court"
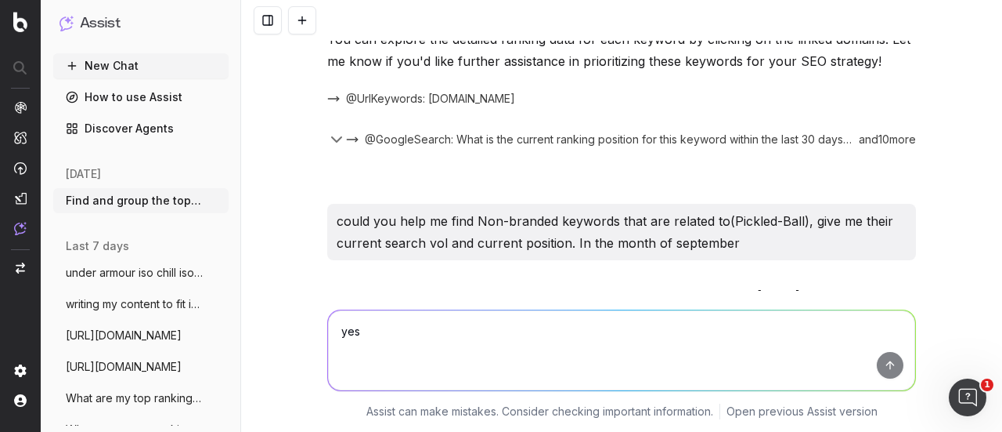
scroll to position [4694, 0]
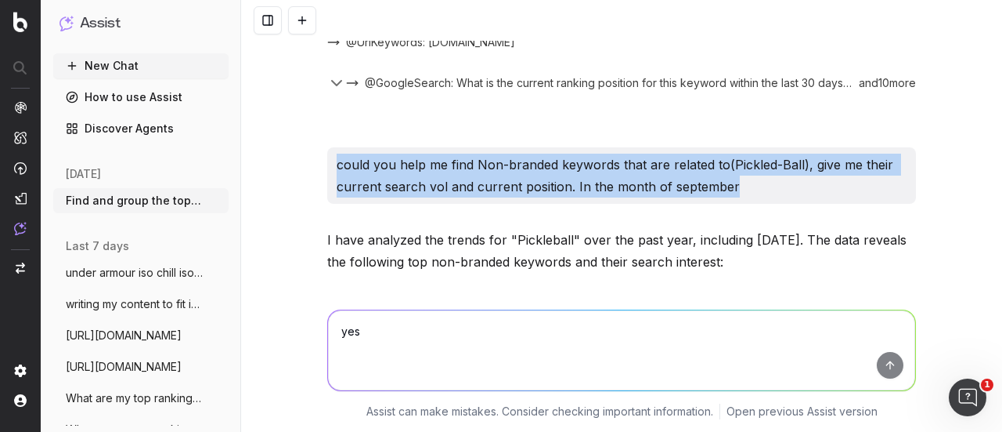
drag, startPoint x: 739, startPoint y: 170, endPoint x: 285, endPoint y: 137, distance: 454.6
click at [285, 137] on div "Find and group the top keywords for iso chill I have analyzed the top related k…" at bounding box center [621, 216] width 761 height 432
copy p "could you help me find Non-branded keywords that are related to(Pickled-Ball), …"
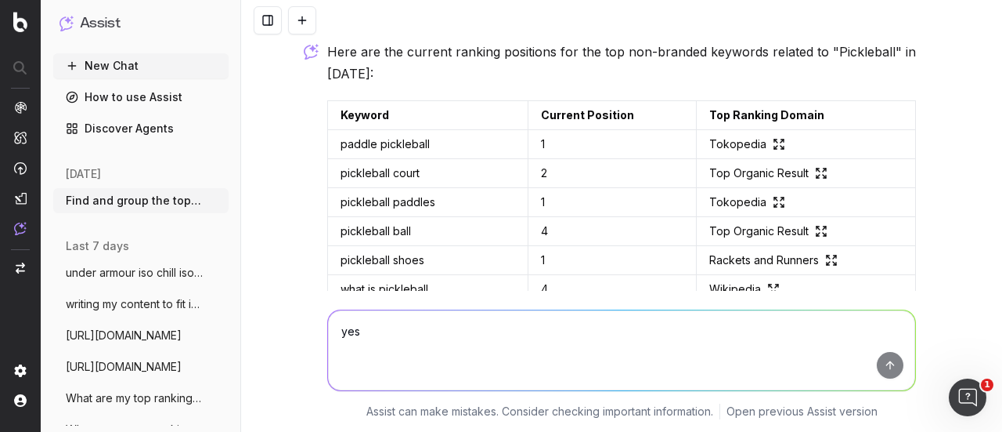
scroll to position [5743, 0]
click at [130, 64] on button "New Chat" at bounding box center [140, 65] width 175 height 25
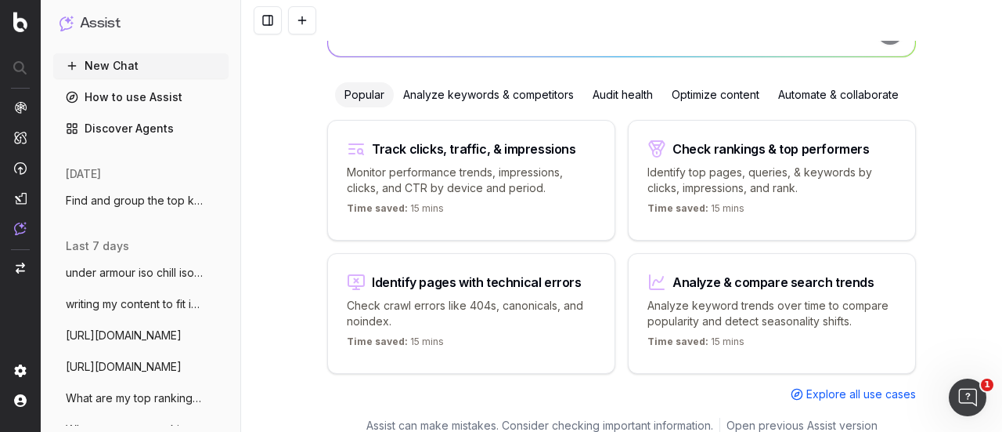
scroll to position [84, 0]
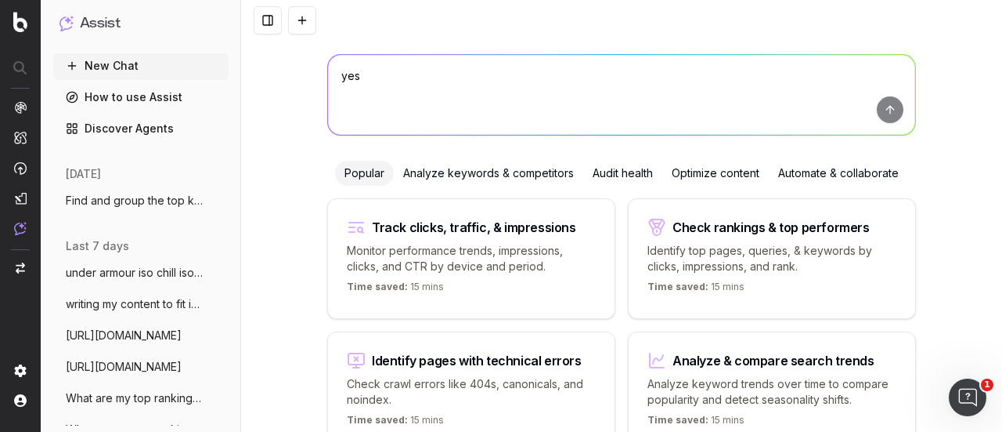
click at [428, 88] on textarea "yes" at bounding box center [621, 95] width 587 height 80
paste textarea "could you help me find Non-branded keywords that are related to(Pickled-Ball), …"
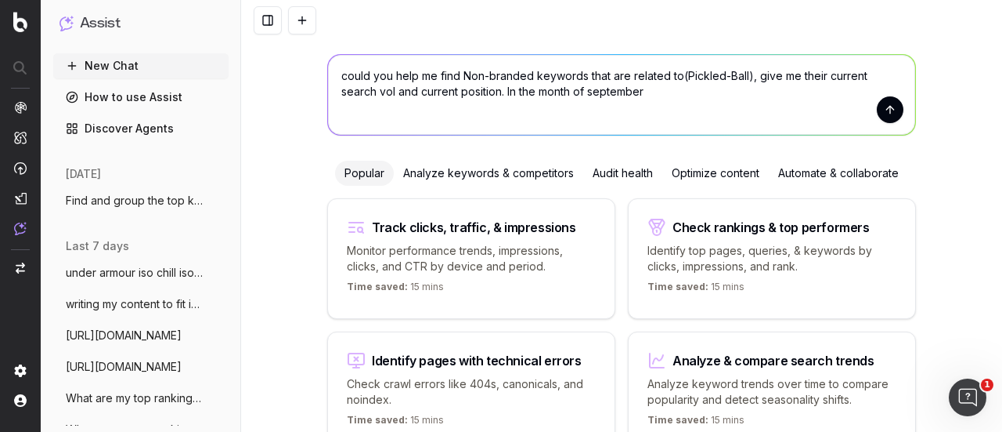
drag, startPoint x: 609, startPoint y: 87, endPoint x: 496, endPoint y: 92, distance: 112.9
click at [496, 92] on textarea "could you help me find Non-branded keywords that are related to(Pickled-Ball), …" at bounding box center [621, 95] width 587 height 80
type textarea "could you help me find Non-branded keywords that are related to(Pickled-Ball), …"
click at [884, 115] on button "submit" at bounding box center [890, 109] width 27 height 27
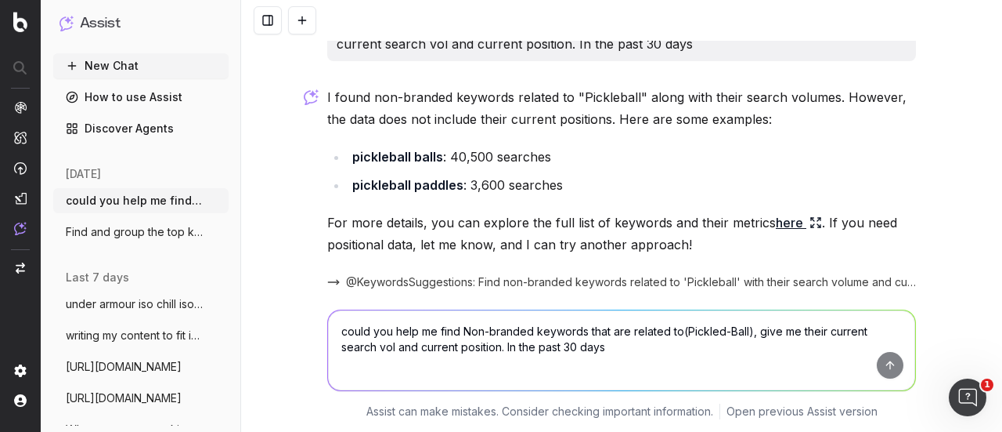
scroll to position [37, 0]
click at [776, 219] on link "here" at bounding box center [799, 222] width 46 height 22
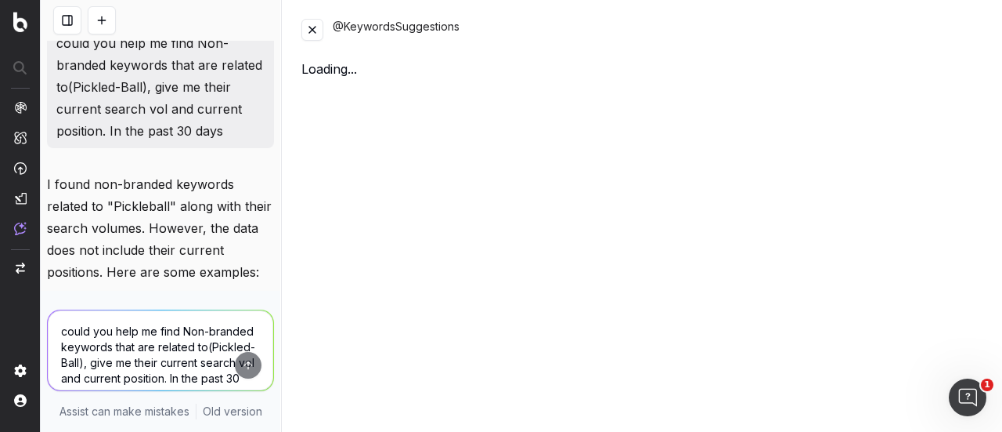
scroll to position [0, 0]
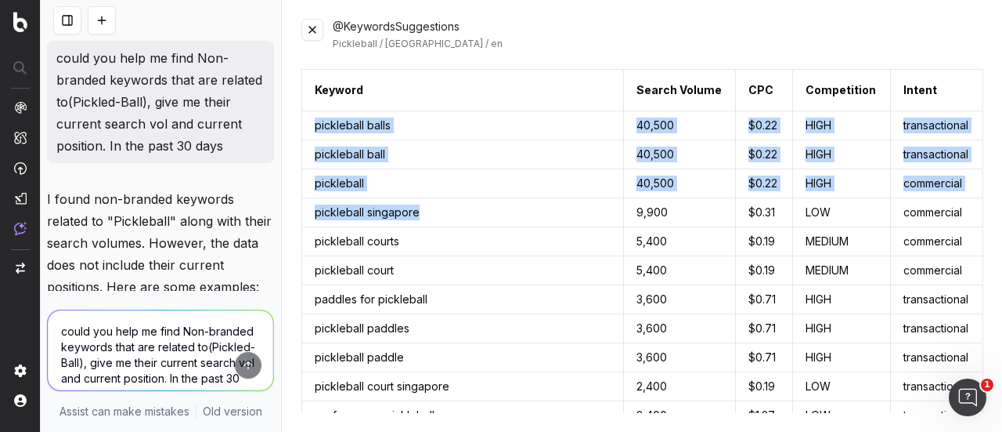
drag, startPoint x: 314, startPoint y: 125, endPoint x: 534, endPoint y: 204, distance: 234.1
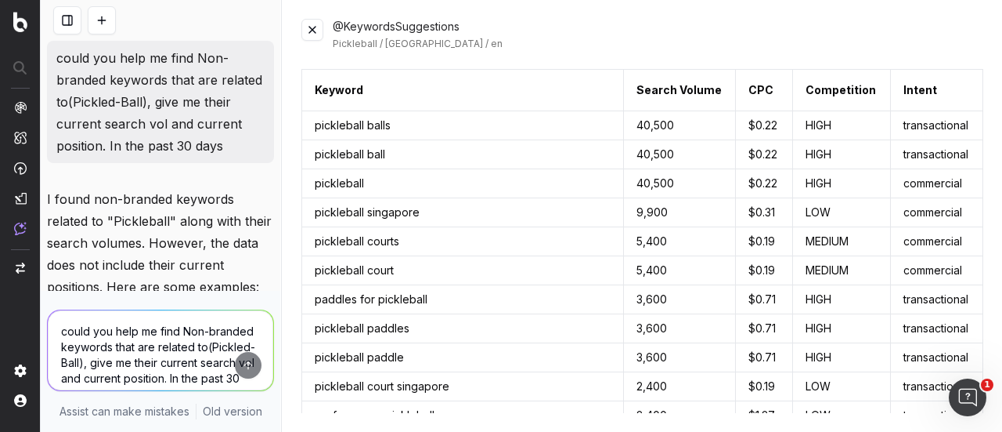
drag, startPoint x: 774, startPoint y: 109, endPoint x: 756, endPoint y: 120, distance: 21.1
click at [768, 109] on th "CPC" at bounding box center [764, 91] width 57 height 42
click at [955, 90] on button at bounding box center [969, 90] width 28 height 28
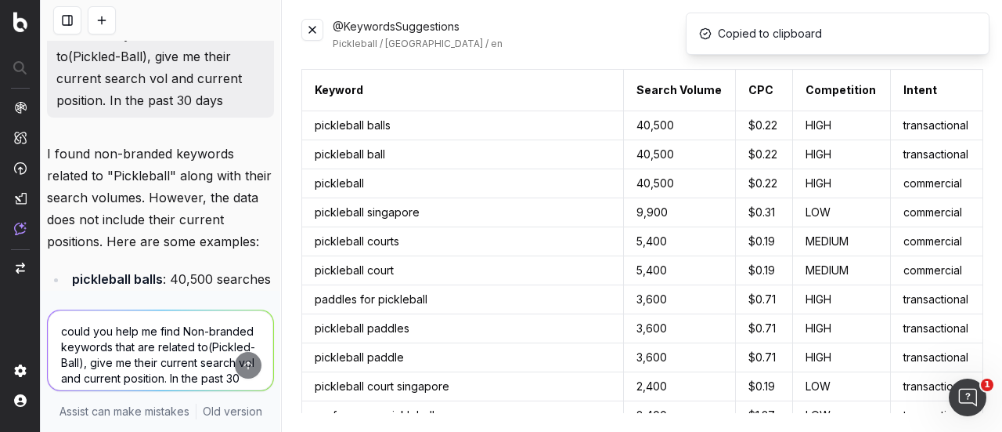
scroll to position [157, 0]
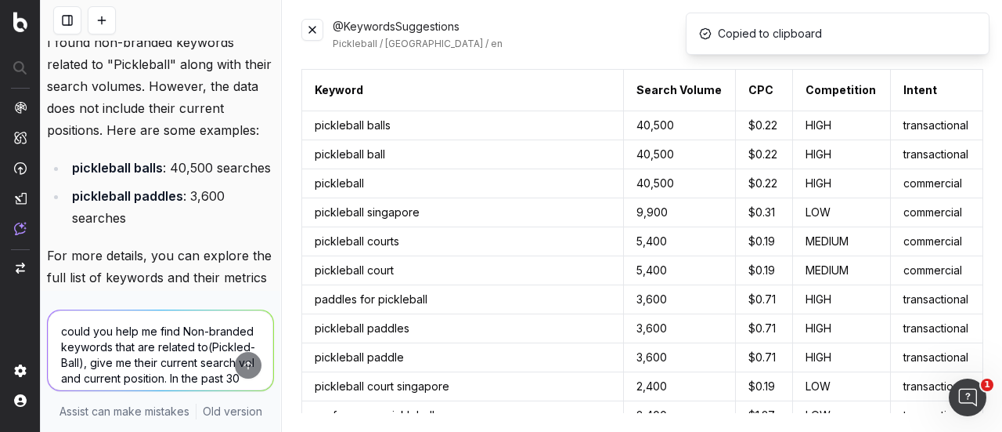
click at [315, 42] on div "@KeywordsSuggestions Pickleball / Singapore / en" at bounding box center [643, 34] width 682 height 31
click at [316, 35] on button at bounding box center [313, 30] width 22 height 22
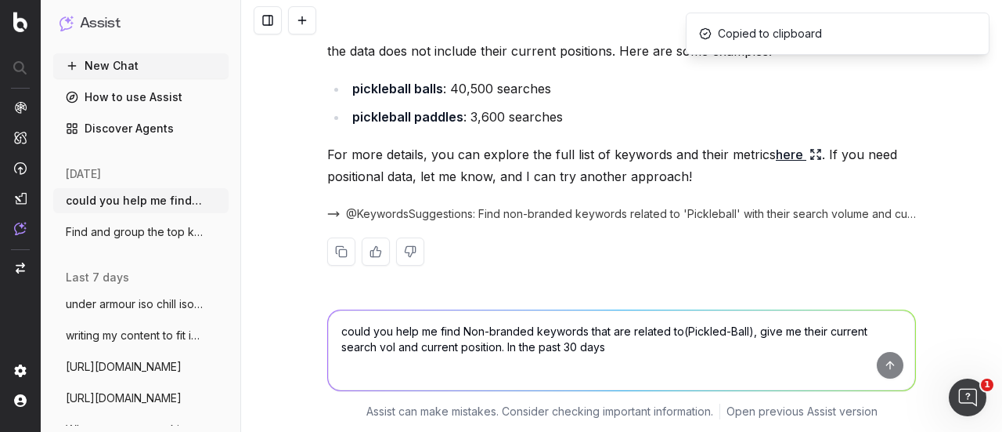
scroll to position [103, 0]
click at [464, 334] on textarea "could you help me find Non-branded keywords that are related to(Pickled-Ball), …" at bounding box center [621, 350] width 587 height 80
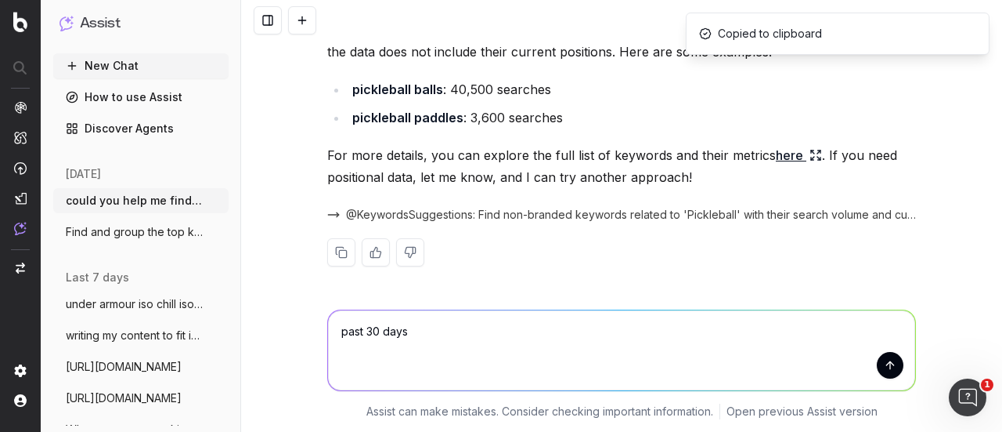
type textarea "past 30 days"
click at [885, 362] on button "submit" at bounding box center [890, 365] width 27 height 27
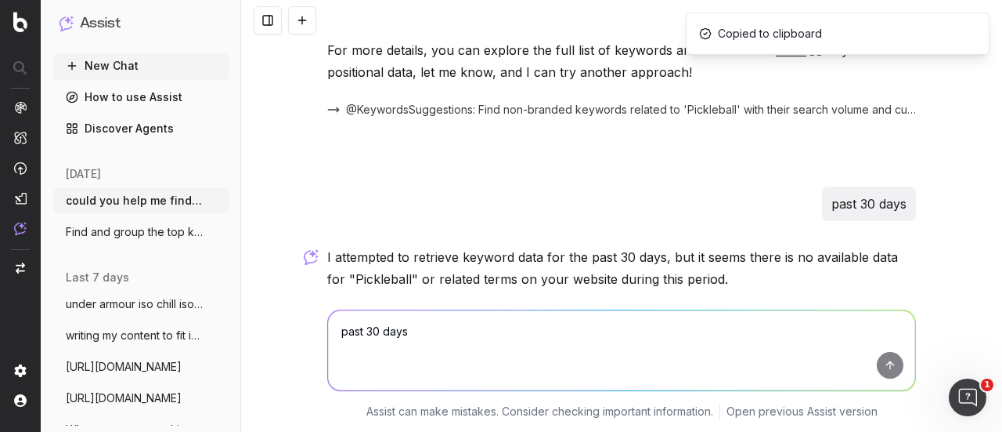
scroll to position [0, 0]
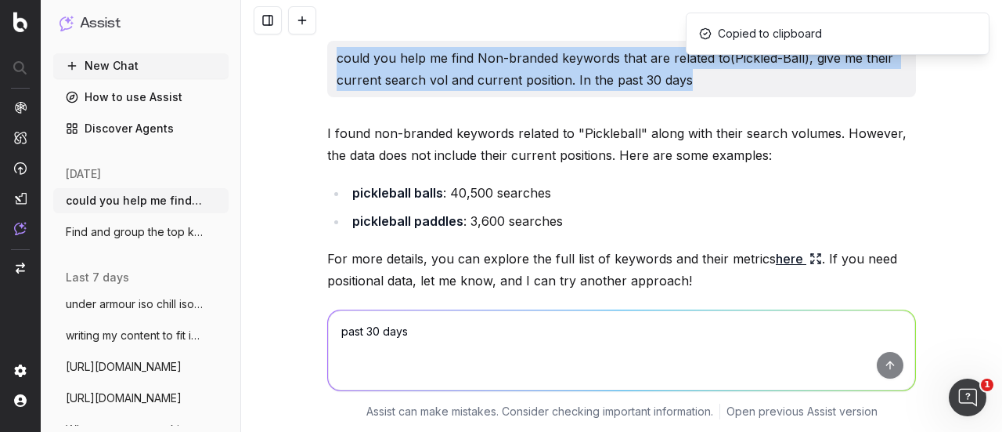
drag, startPoint x: 696, startPoint y: 82, endPoint x: 307, endPoint y: 51, distance: 390.5
click at [307, 51] on div "could you help me find Non-branded keywords that are related to(Pickled-Ball), …" at bounding box center [621, 216] width 761 height 432
copy p "could you help me find Non-branded keywords that are related to(Pickled-Ball), …"
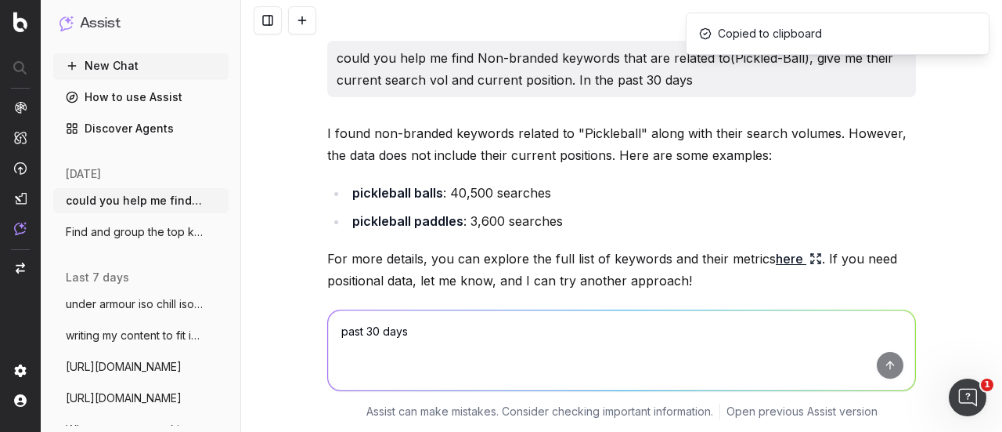
drag, startPoint x: 662, startPoint y: 135, endPoint x: 664, endPoint y: 121, distance: 13.5
click at [662, 133] on p "I found non-branded keywords related to "Pickleball" along with their search vo…" at bounding box center [621, 144] width 589 height 44
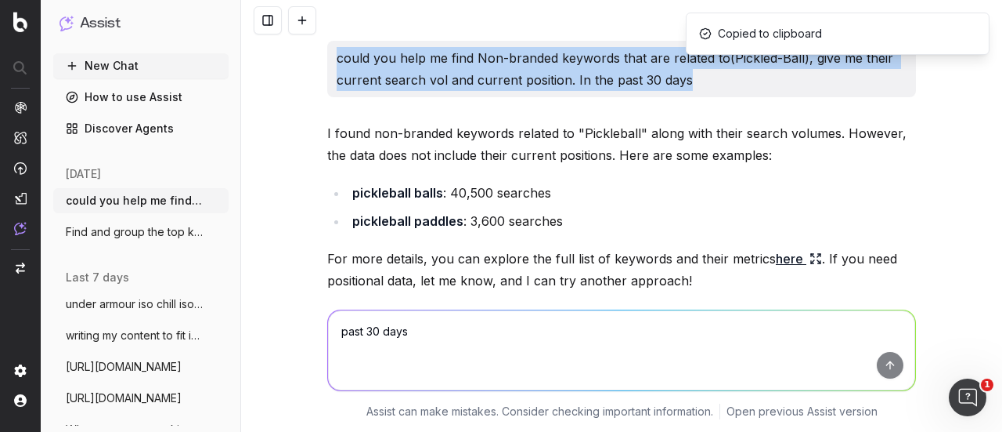
drag, startPoint x: 703, startPoint y: 85, endPoint x: 291, endPoint y: 55, distance: 413.0
click at [291, 55] on div "could you help me find Non-branded keywords that are related to(Pickled-Ball), …" at bounding box center [621, 216] width 761 height 432
copy p "could you help me find Non-branded keywords that are related to(Pickled-Ball), …"
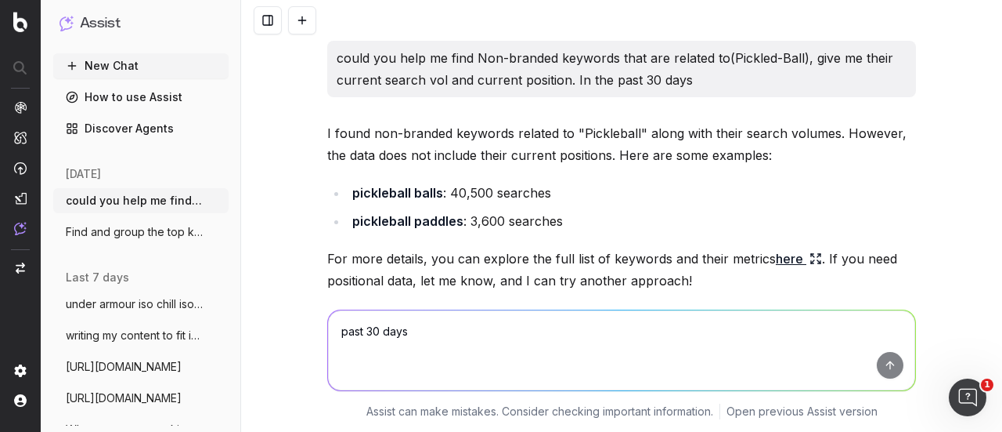
click at [440, 323] on textarea "past 30 days" at bounding box center [621, 350] width 587 height 80
paste textarea "could you help me find Non-branded keywords that are related to(Pickled-Ball), …"
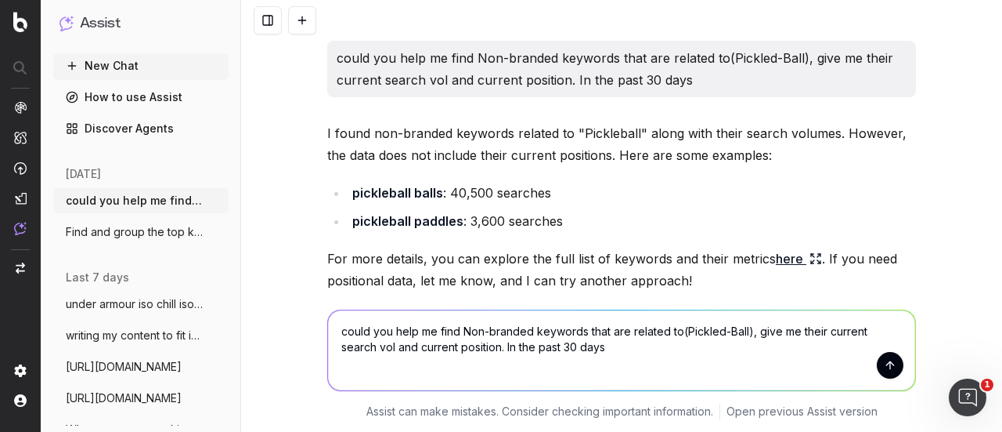
drag, startPoint x: 462, startPoint y: 348, endPoint x: 359, endPoint y: 342, distance: 102.7
click at [359, 342] on textarea "could you help me find Non-branded keywords that are related to(Pickled-Ball), …" at bounding box center [621, 350] width 587 height 80
type textarea "could you help me find Non-branded keywords that are related to(Pickled-Ball), …"
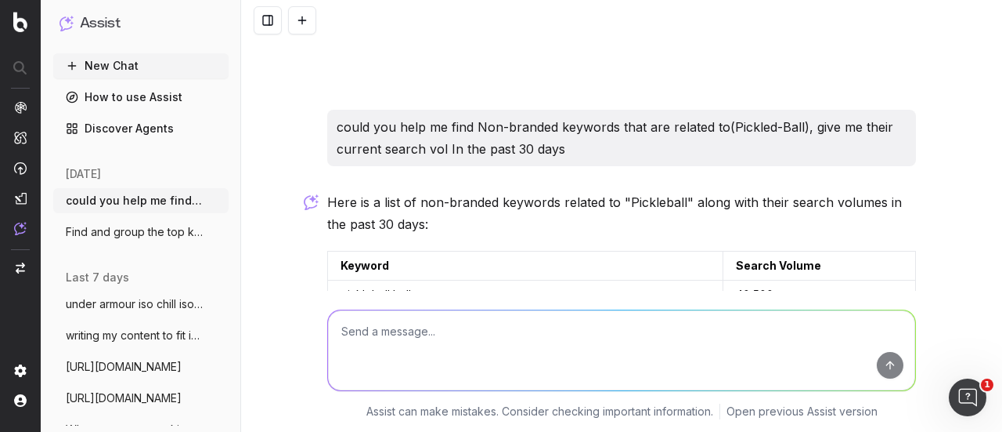
scroll to position [708, 0]
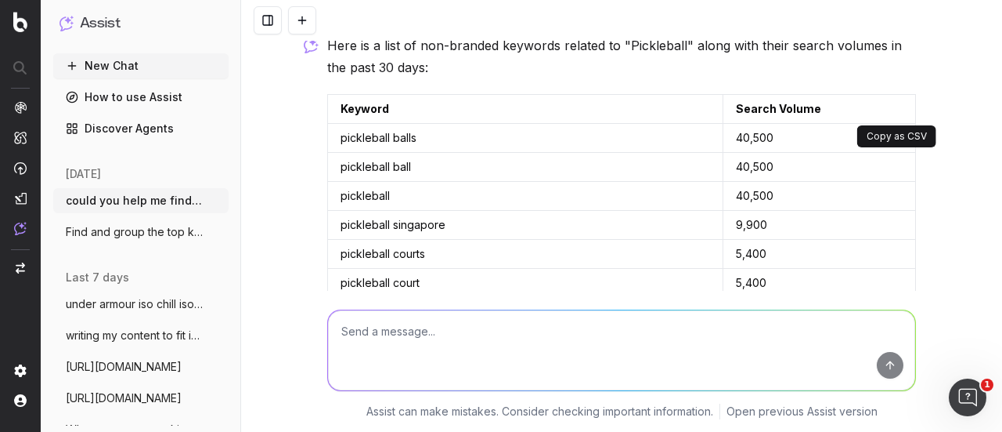
click at [894, 106] on button at bounding box center [902, 109] width 28 height 28
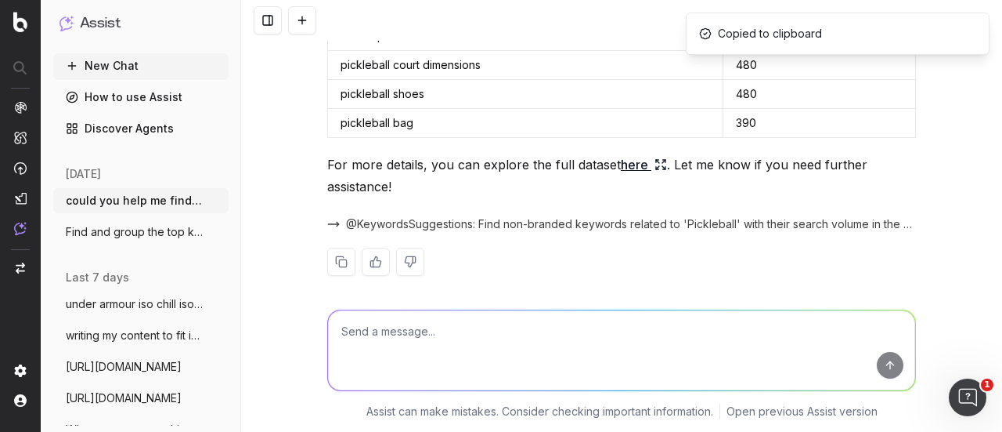
scroll to position [1565, 0]
click at [634, 153] on link "here" at bounding box center [644, 163] width 46 height 22
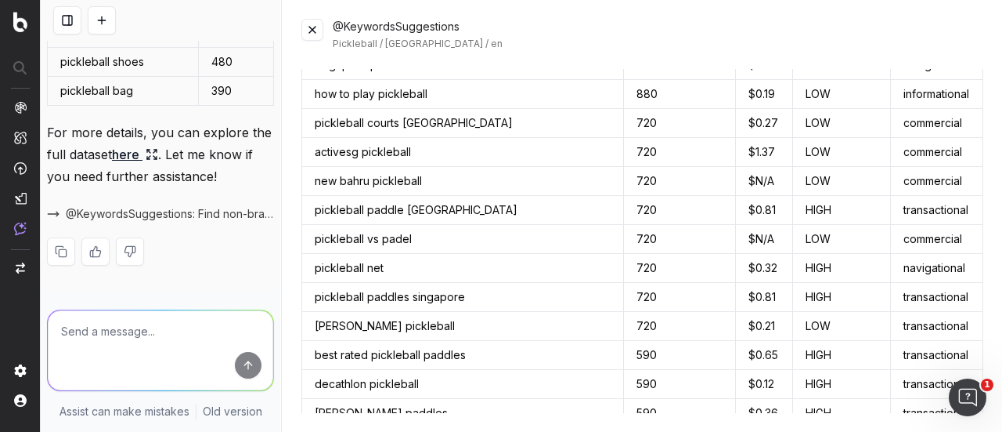
scroll to position [699, 0]
drag, startPoint x: 650, startPoint y: 259, endPoint x: 317, endPoint y: 262, distance: 332.9
click at [317, 262] on tr "pickleball net 720 $0.32 HIGH navigational" at bounding box center [642, 267] width 681 height 29
copy tr "pickleball net 720"
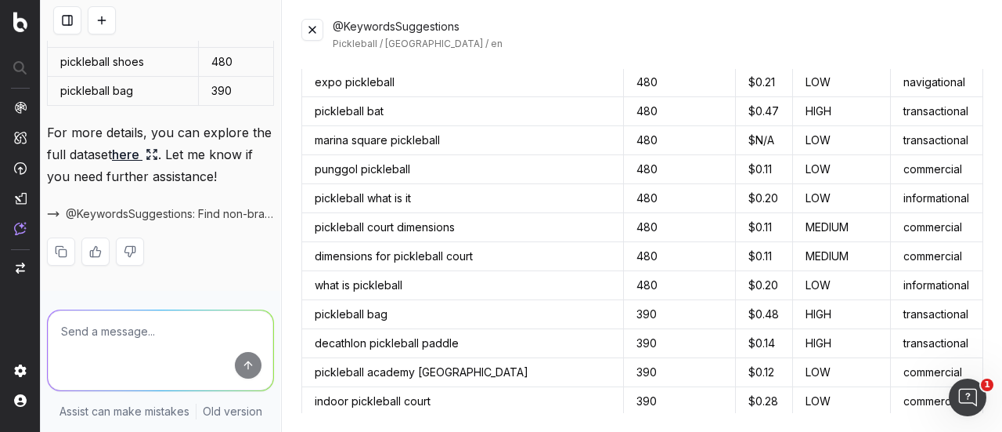
scroll to position [1325, 0]
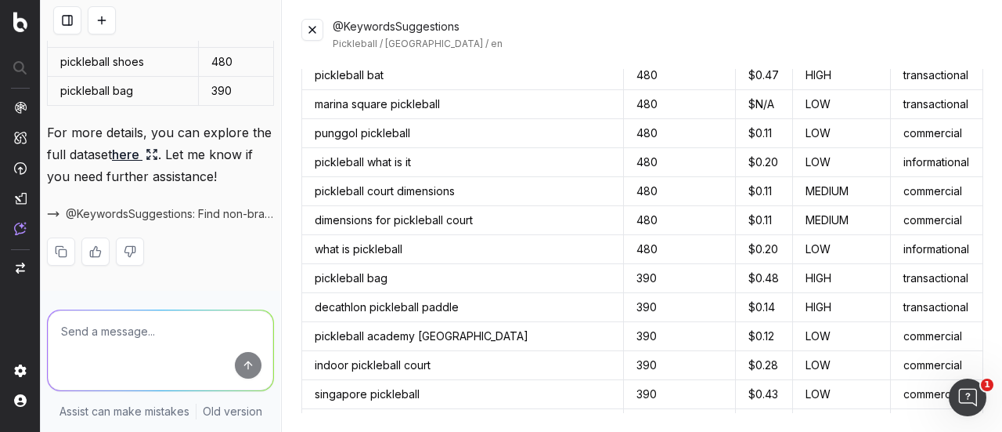
click at [313, 29] on button at bounding box center [313, 30] width 22 height 22
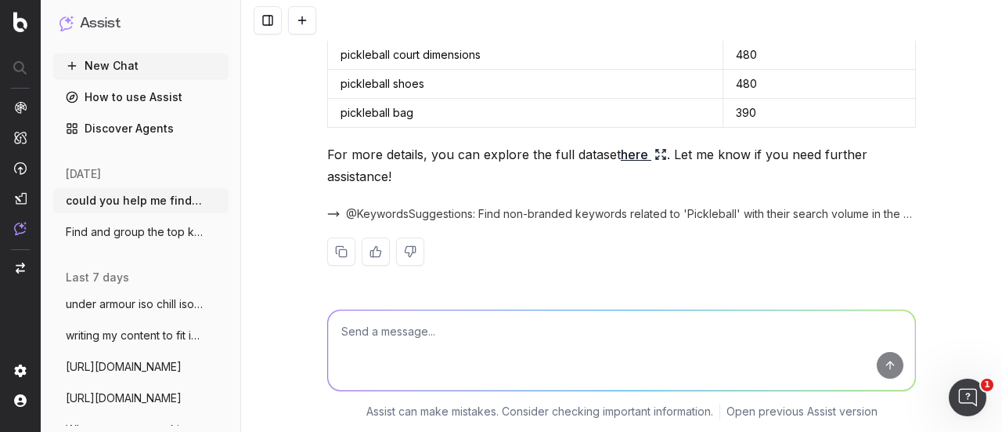
scroll to position [1565, 0]
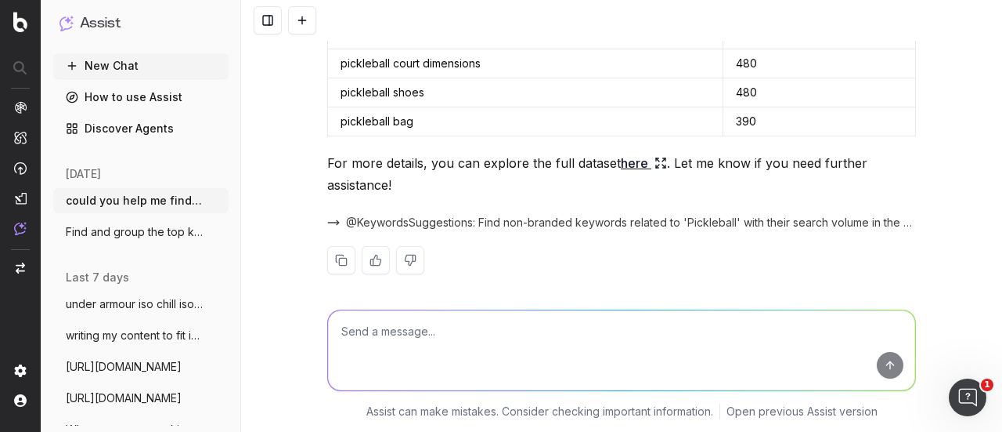
click at [453, 322] on textarea at bounding box center [621, 350] width 587 height 80
type textarea "c"
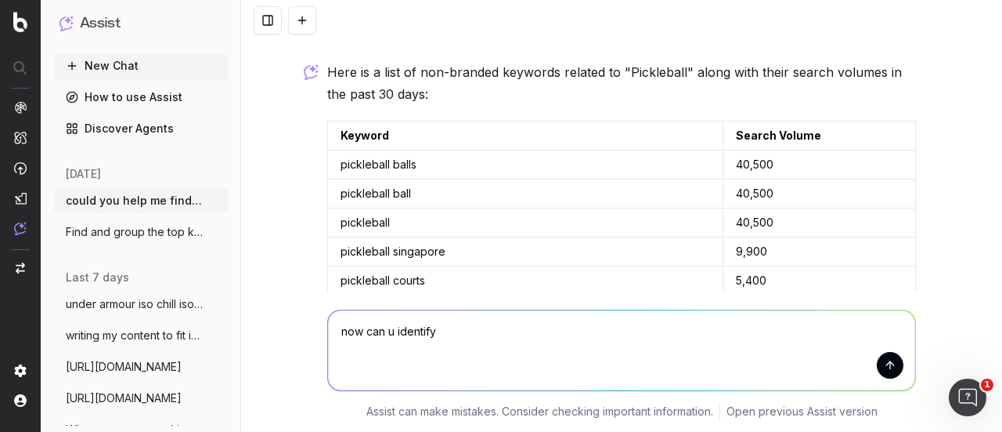
scroll to position [547, 0]
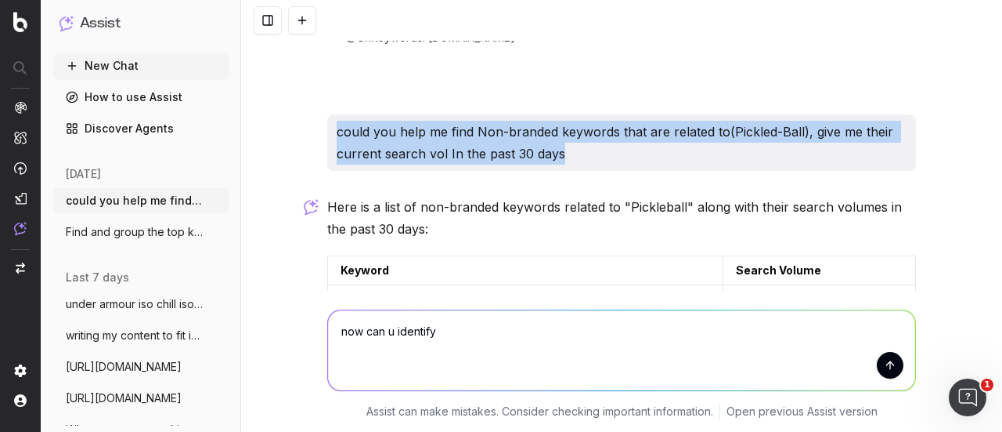
drag, startPoint x: 514, startPoint y: 150, endPoint x: 283, endPoint y: 132, distance: 231.7
click at [283, 132] on div "could you help me find Non-branded keywords that are related to(Pickled-Ball), …" at bounding box center [621, 216] width 761 height 432
copy p "could you help me find Non-branded keywords that are related to(Pickled-Ball), …"
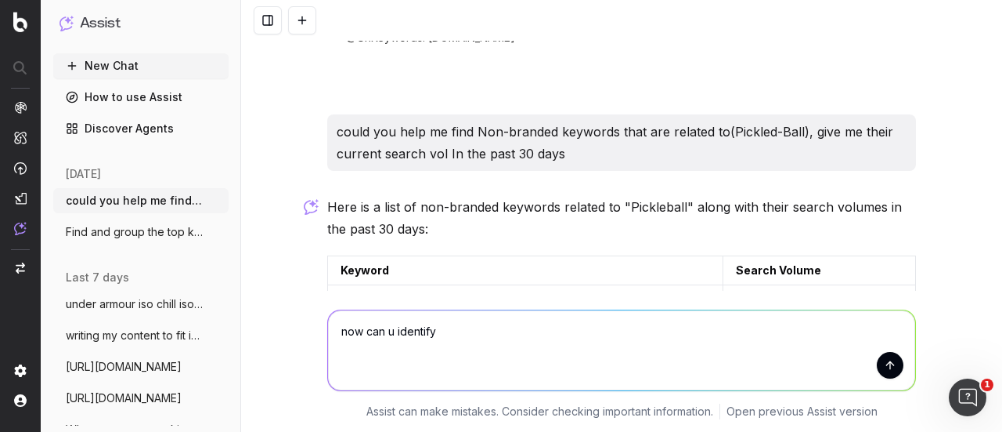
drag, startPoint x: 461, startPoint y: 331, endPoint x: 377, endPoint y: 220, distance: 139.7
click at [321, 313] on div "now can u identify now can u identify" at bounding box center [621, 347] width 601 height 113
paste textarea "could you help me find Non-branded keywords that are related to(Pickled-Ball), …"
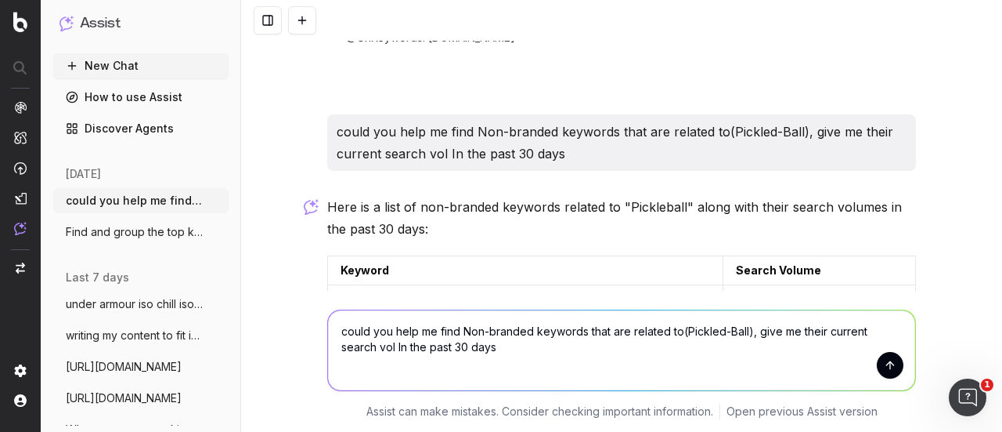
click at [739, 333] on textarea "could you help me find Non-branded keywords that are related to(Pickled-Ball), …" at bounding box center [621, 350] width 587 height 80
paste textarea "Apparel/Footwear"
click at [764, 352] on textarea "could you help me find Non-branded keywords that are related to(Pickled-Ball Ap…" at bounding box center [621, 350] width 587 height 80
type textarea "could you help me find Non-branded keywords that are related to(Pickled-Ball Ap…"
click at [885, 356] on button "submit" at bounding box center [890, 365] width 27 height 27
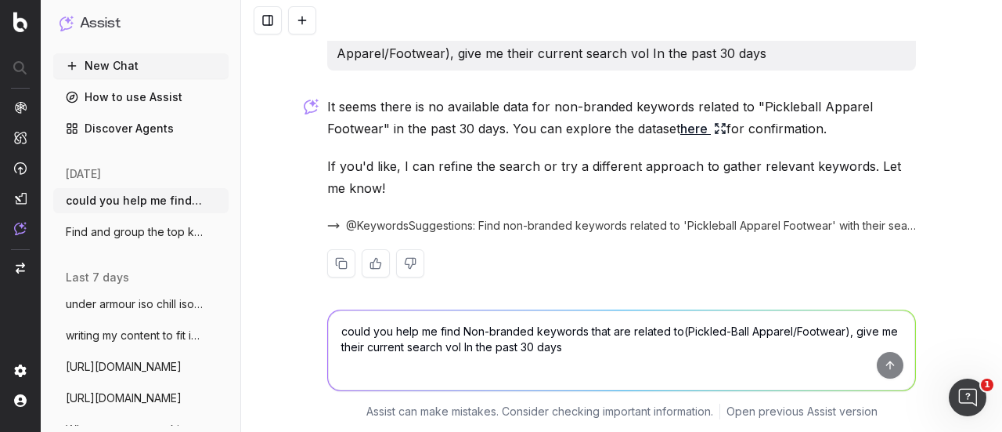
scroll to position [1853, 0]
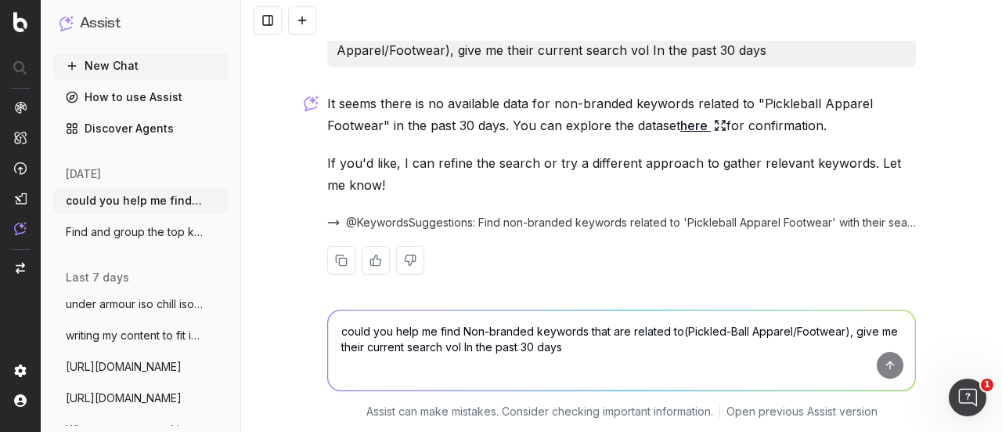
click at [714, 119] on icon at bounding box center [720, 125] width 13 height 13
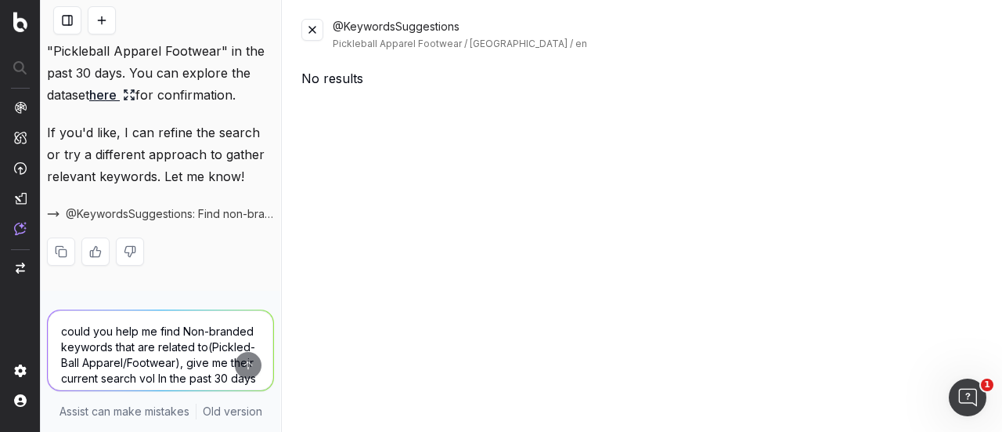
scroll to position [2771, 0]
click at [305, 27] on button at bounding box center [313, 30] width 22 height 22
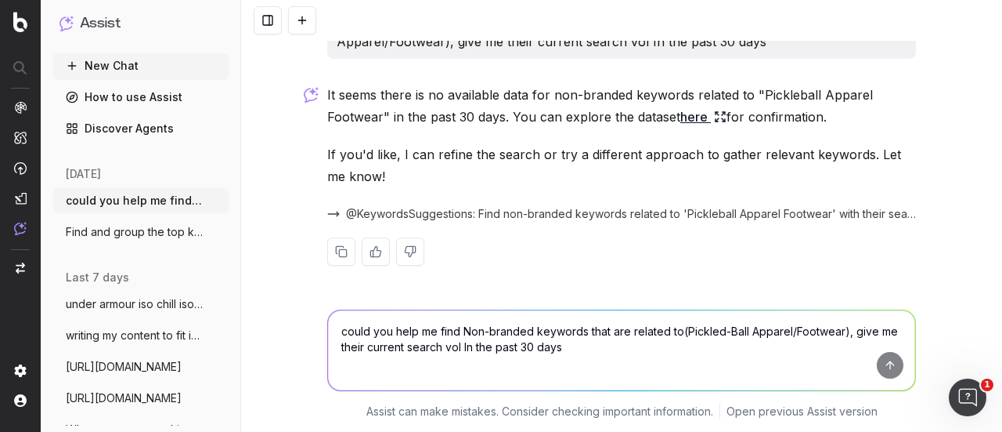
scroll to position [1853, 0]
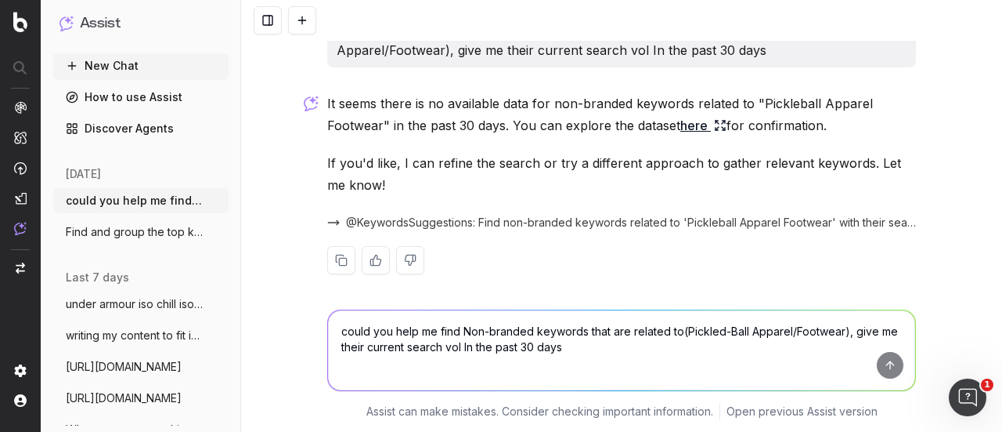
click at [536, 326] on textarea "could you help me find Non-branded keywords that are related to(Pickled-Ball Ap…" at bounding box center [621, 350] width 587 height 80
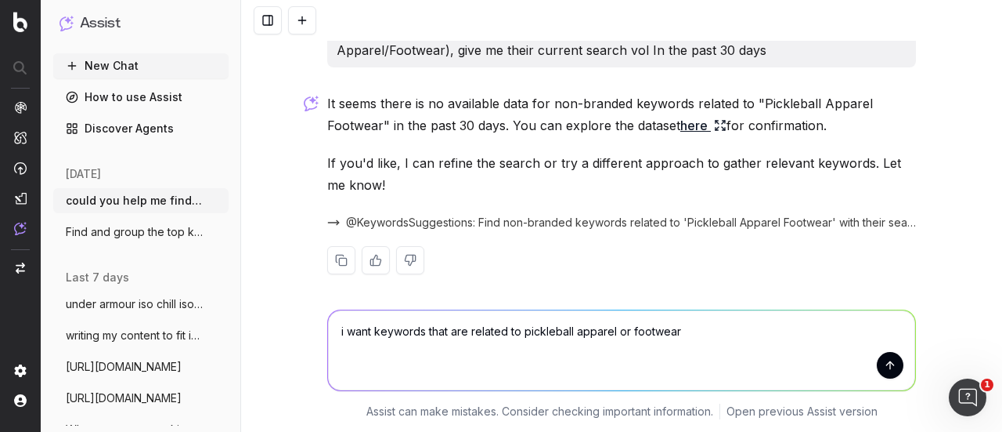
type textarea "i want keywords that are related to pickleball apparel or footwear"
click at [880, 364] on button "submit" at bounding box center [890, 365] width 27 height 27
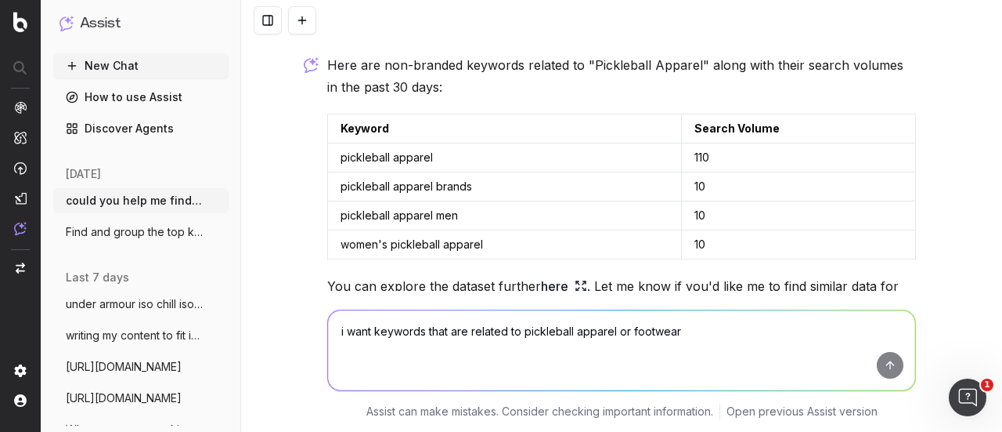
scroll to position [2158, 0]
click at [523, 331] on textarea "i want keywords that are related to pickleball apparel or footwear" at bounding box center [621, 350] width 587 height 80
type textarea "no i want keywords that are related to pickball, so for example pickleball shoe…"
click at [889, 364] on button "submit" at bounding box center [890, 365] width 27 height 27
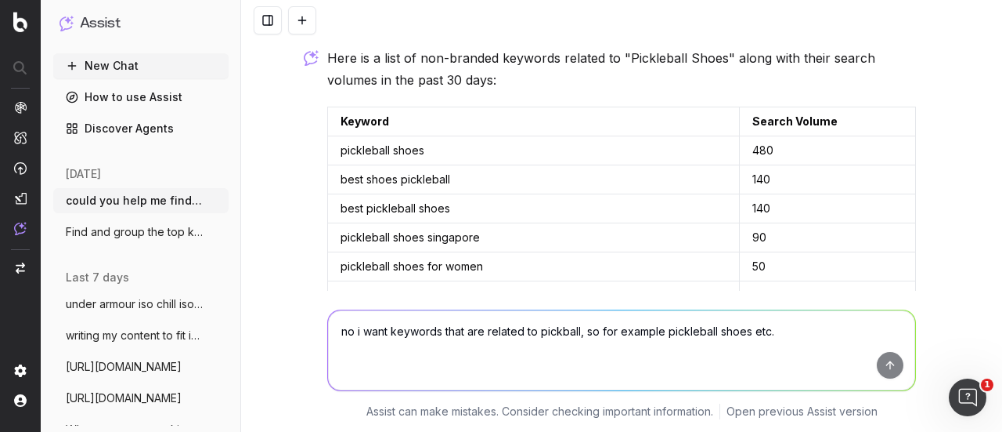
scroll to position [2594, 0]
click at [533, 334] on textarea "no i want keywords that are related to pickball, so for example pickleball shoe…" at bounding box center [621, 350] width 587 height 80
type textarea "d"
click at [899, 359] on textarea "yes i also want apparels so like shirt etc." at bounding box center [621, 350] width 587 height 80
type textarea "yes i also want apparels so like shirt etc."
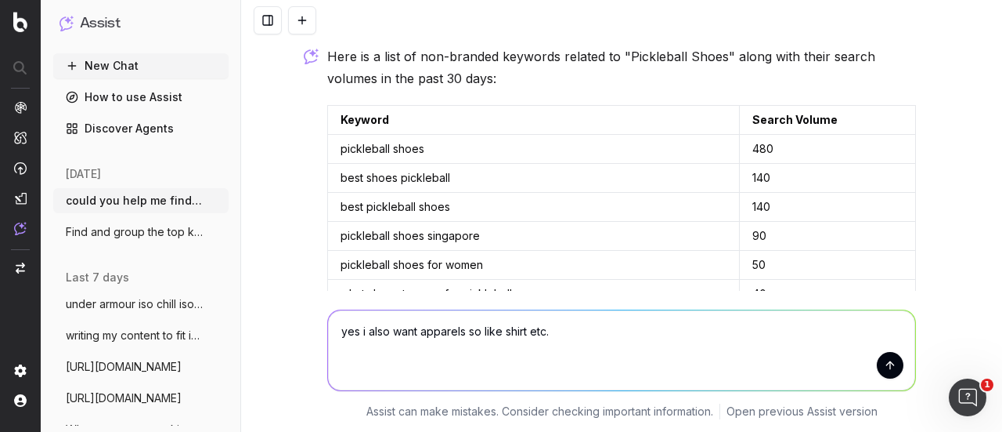
click at [885, 366] on button "submit" at bounding box center [890, 365] width 27 height 27
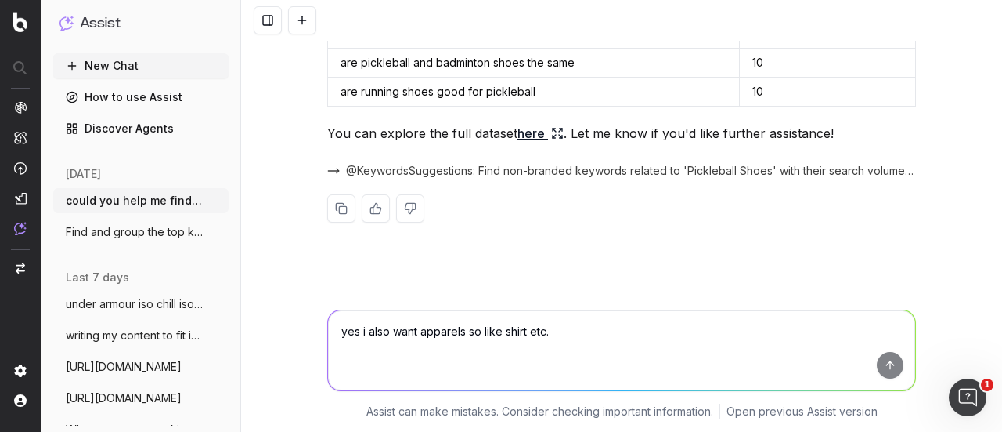
scroll to position [3255, 0]
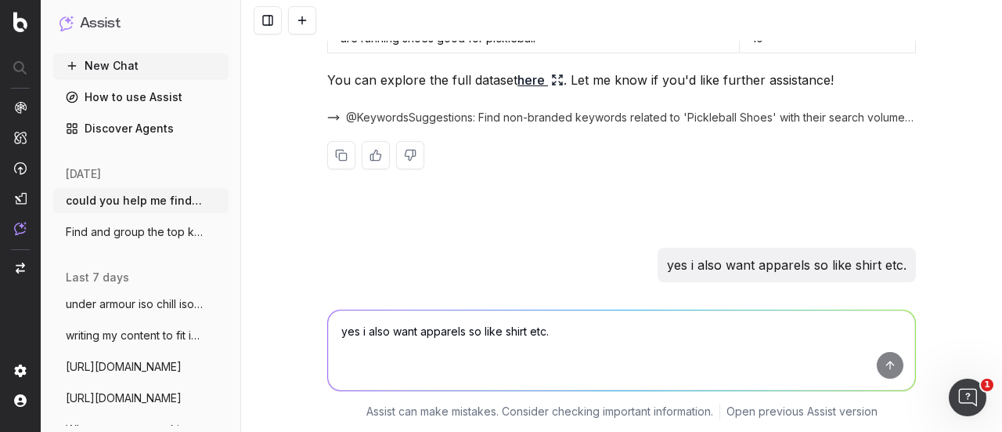
click at [727, 254] on p "yes i also want apparels so like shirt etc." at bounding box center [787, 265] width 240 height 22
drag, startPoint x: 727, startPoint y: 248, endPoint x: 655, endPoint y: 215, distance: 79.5
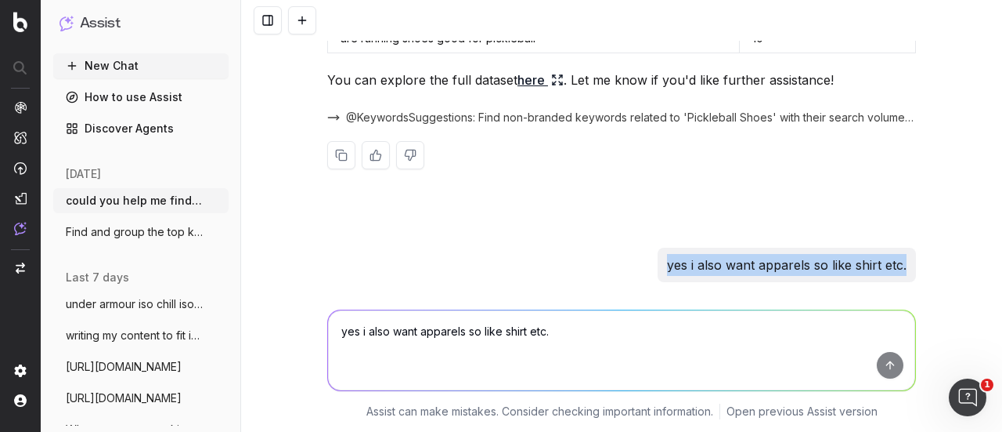
drag, startPoint x: 901, startPoint y: 250, endPoint x: 661, endPoint y: 253, distance: 239.7
click at [661, 253] on div "yes i also want apparels so like shirt etc." at bounding box center [787, 264] width 258 height 34
copy p "yes i also want apparels so like shirt etc."
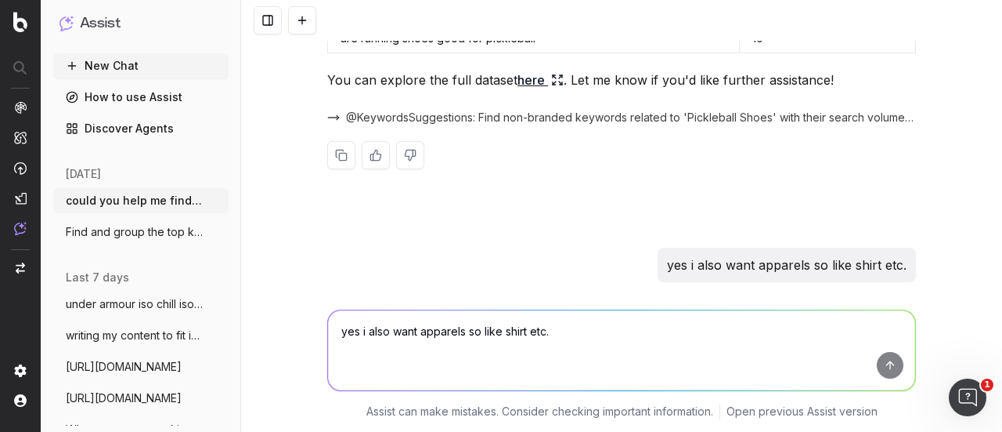
click at [494, 339] on textarea "yes i also want apparels so like shirt etc." at bounding box center [621, 350] width 587 height 80
paste textarea "yes i also want apparels so like shirt etc."
click at [456, 334] on textarea "yes i also want apparels so like shirt etc." at bounding box center [621, 350] width 587 height 80
type textarea "yes i also want apparels KEYWORDS so like shirt etc."
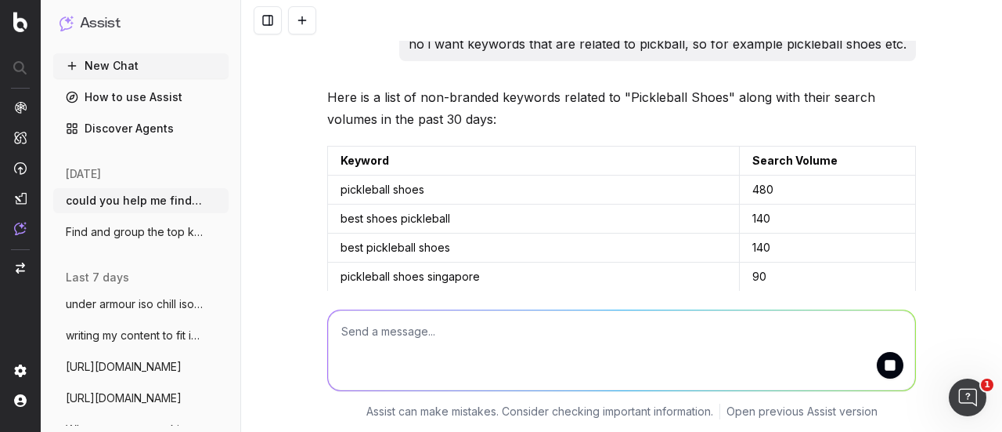
scroll to position [2550, 0]
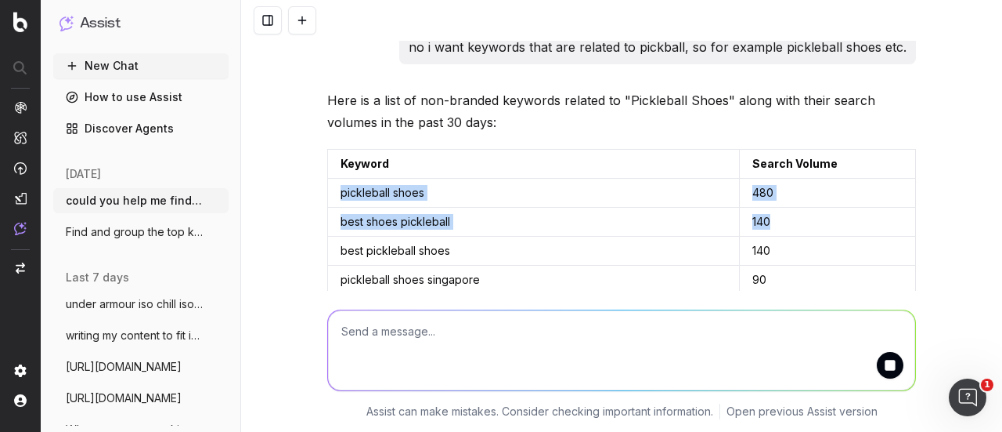
drag, startPoint x: 331, startPoint y: 176, endPoint x: 783, endPoint y: 215, distance: 453.6
click at [713, 182] on td "pickleball shoes" at bounding box center [534, 193] width 412 height 29
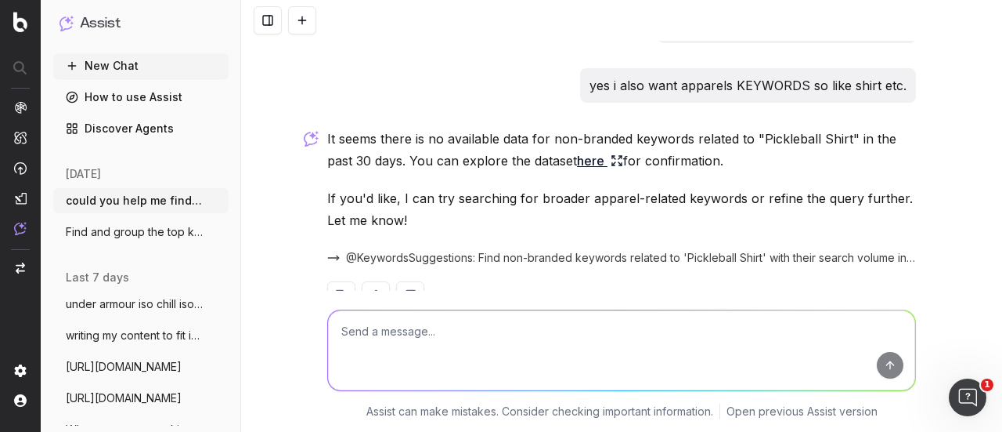
scroll to position [3468, 0]
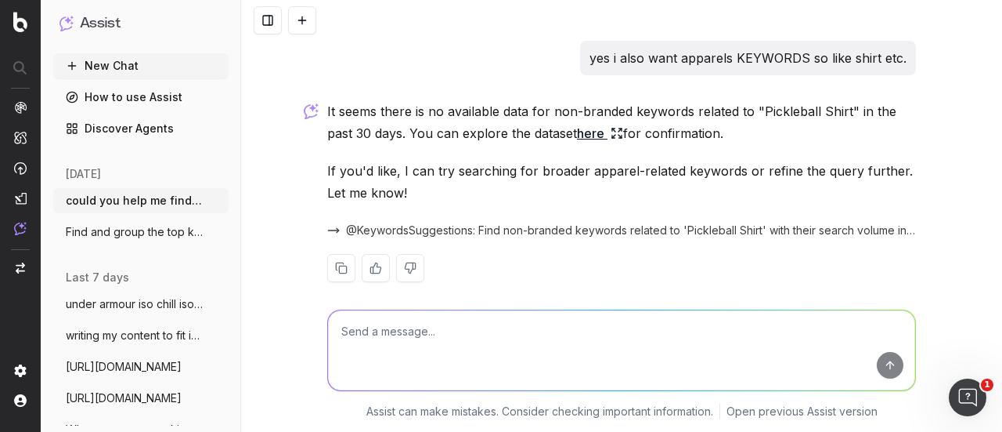
click at [603, 125] on link "here" at bounding box center [600, 133] width 46 height 22
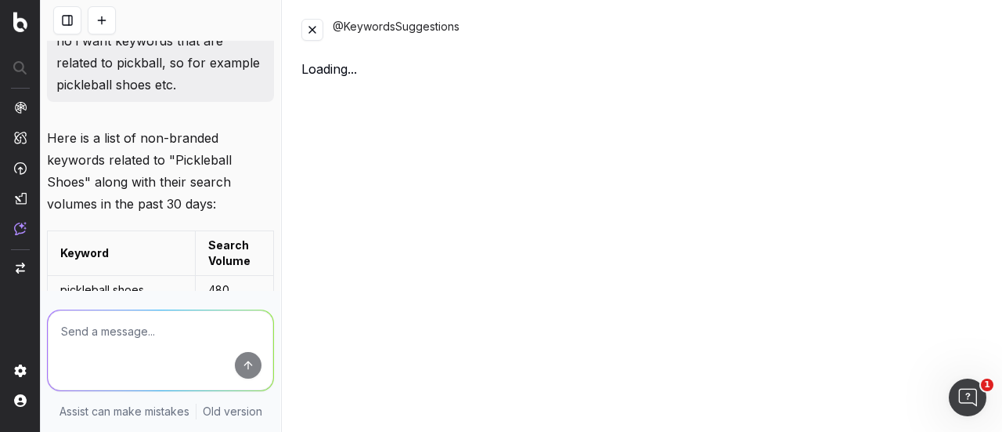
scroll to position [5050, 0]
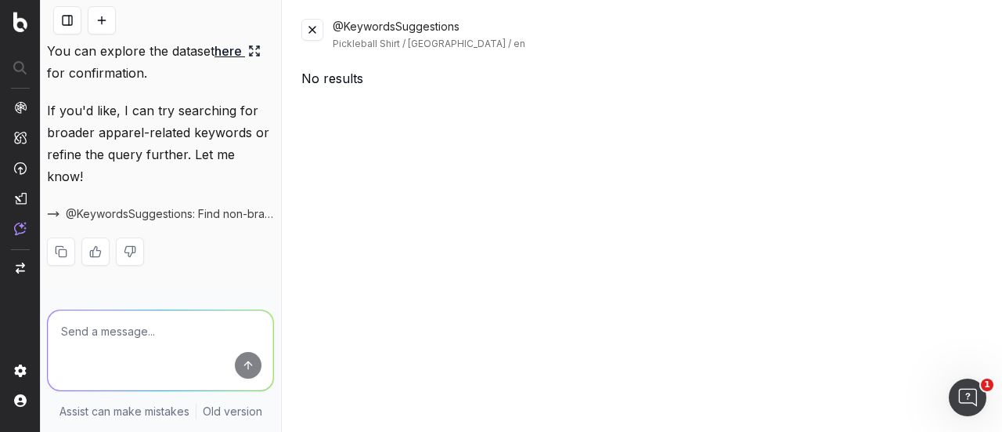
click at [320, 37] on button at bounding box center [313, 30] width 22 height 22
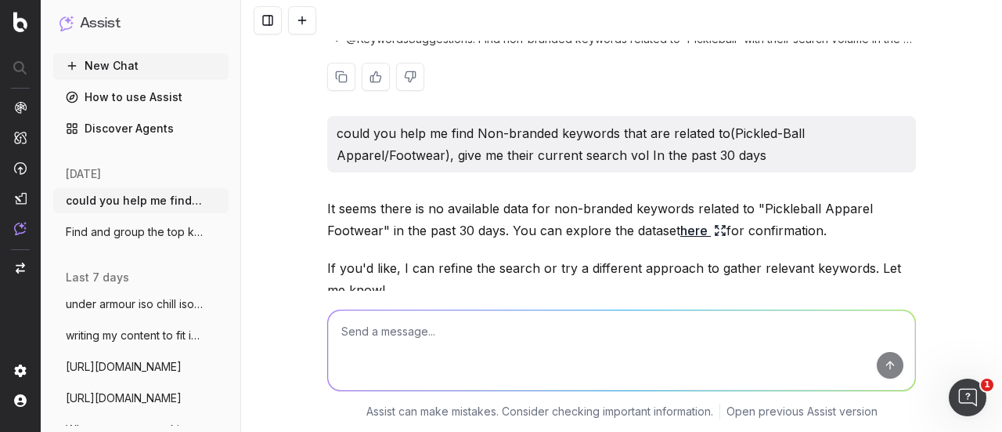
scroll to position [1745, 0]
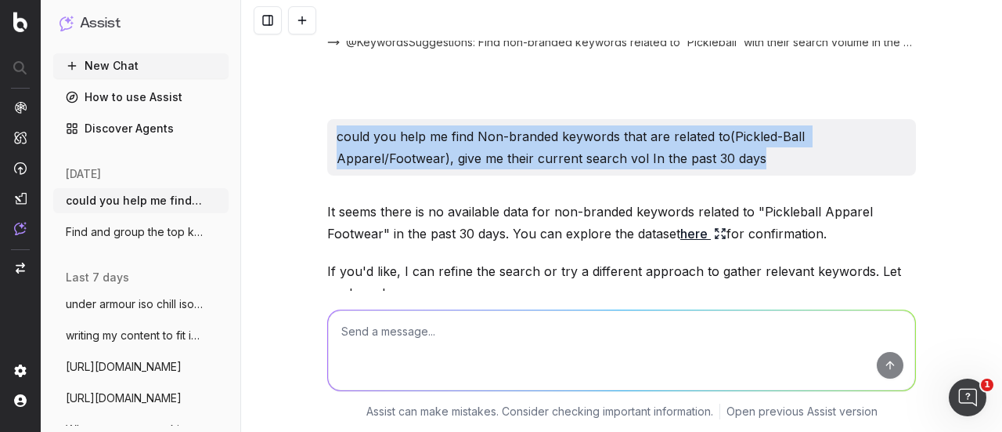
drag, startPoint x: 768, startPoint y: 141, endPoint x: 330, endPoint y: 123, distance: 438.2
click at [337, 125] on p "could you help me find Non-branded keywords that are related to(Pickled-Ball Ap…" at bounding box center [622, 147] width 570 height 44
